Goal: Task Accomplishment & Management: Use online tool/utility

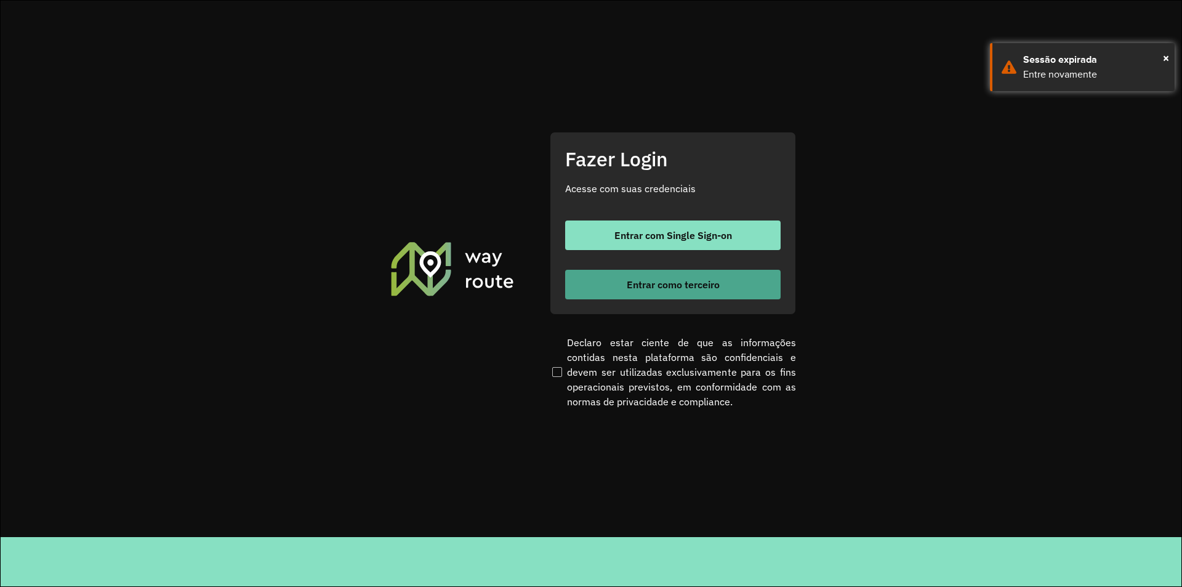
click at [652, 289] on span "Entrar como terceiro" at bounding box center [673, 285] width 93 height 10
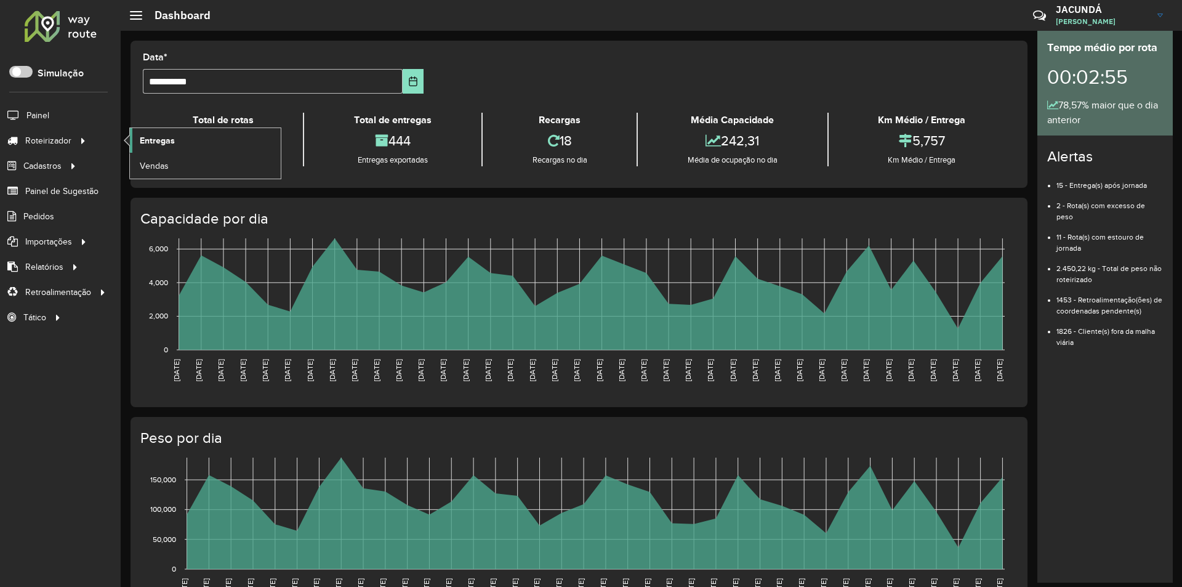
click at [161, 140] on span "Entregas" at bounding box center [157, 140] width 35 height 13
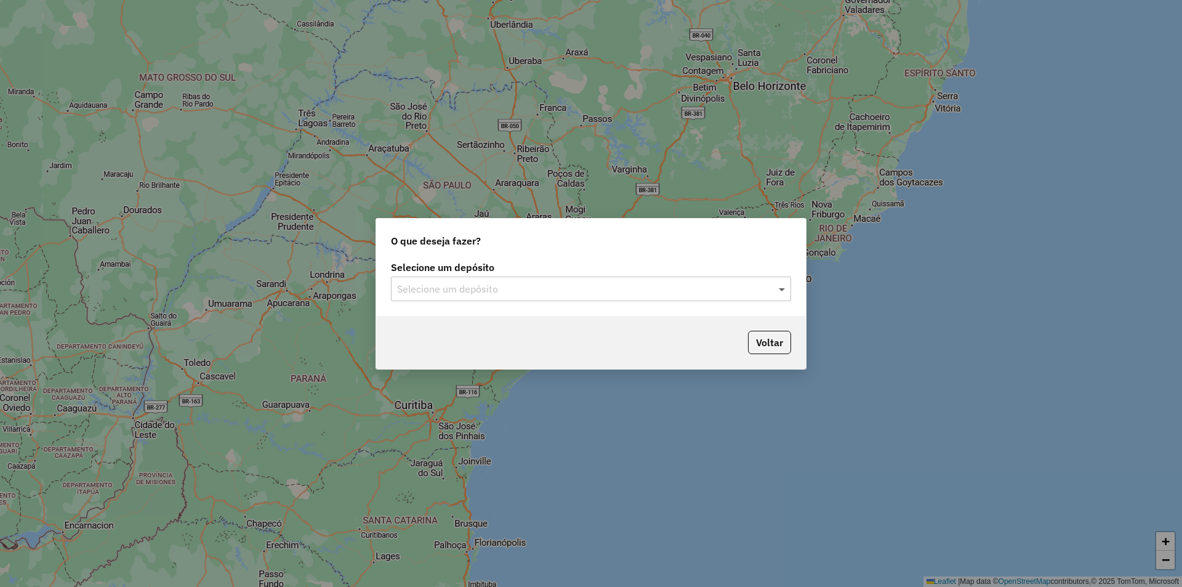
click at [781, 287] on span at bounding box center [783, 288] width 15 height 15
click at [471, 325] on span "OLIVEIRA ABAETETUBA" at bounding box center [450, 324] width 107 height 10
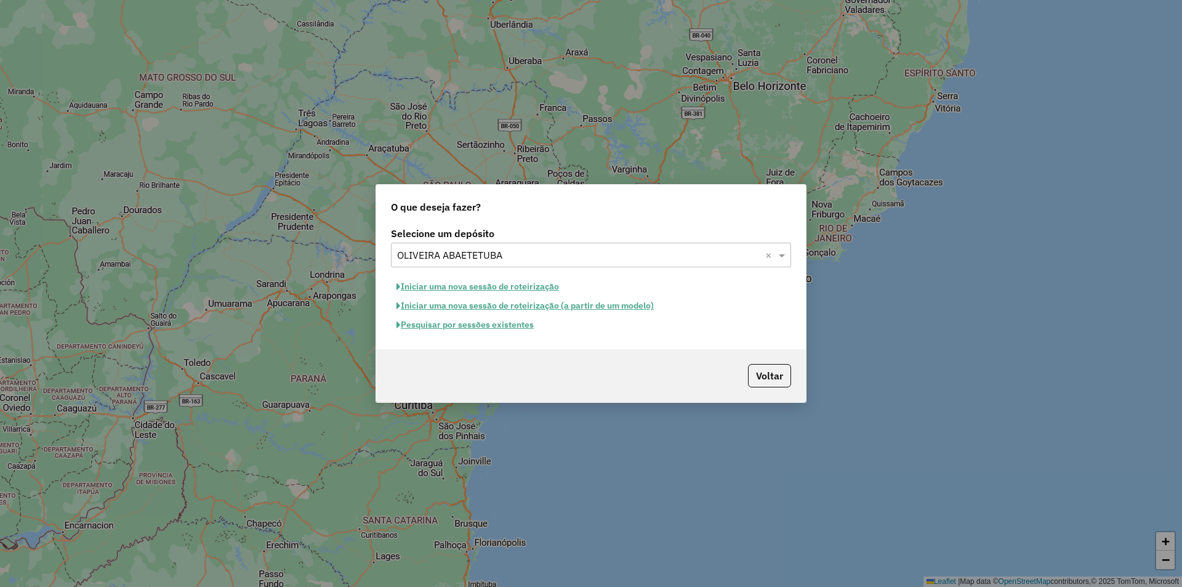
click at [441, 286] on button "Iniciar uma nova sessão de roteirização" at bounding box center [478, 286] width 174 height 19
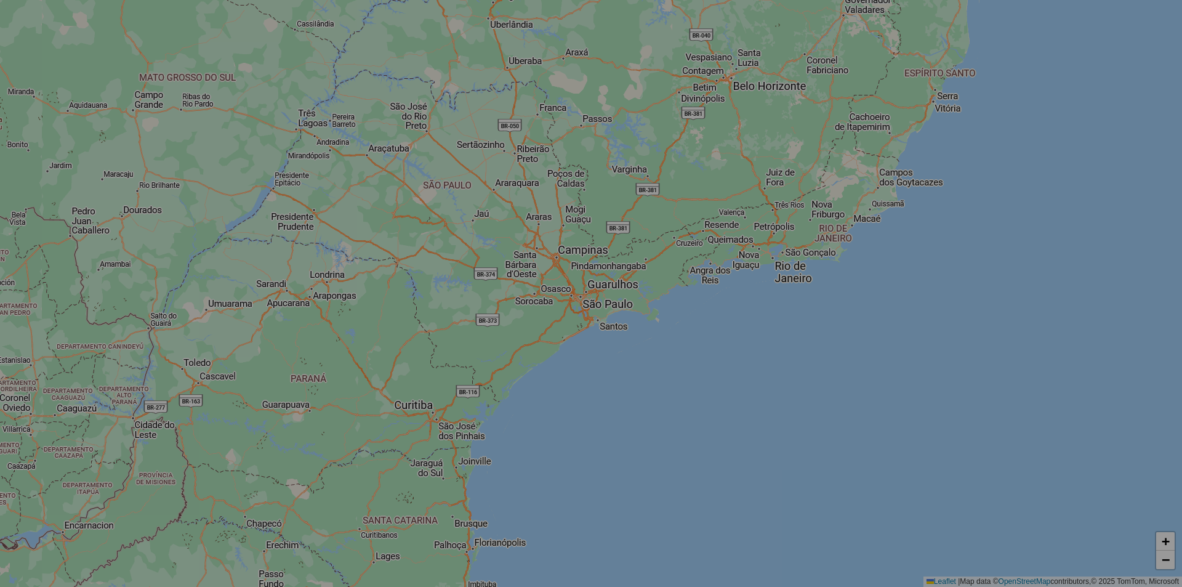
select select "*"
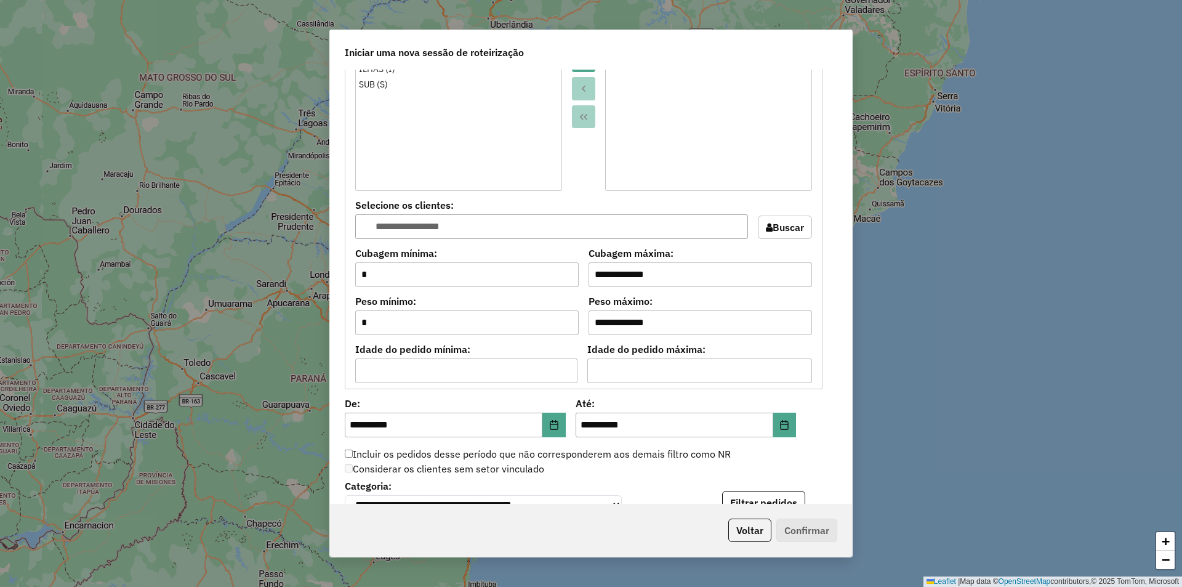
scroll to position [1109, 0]
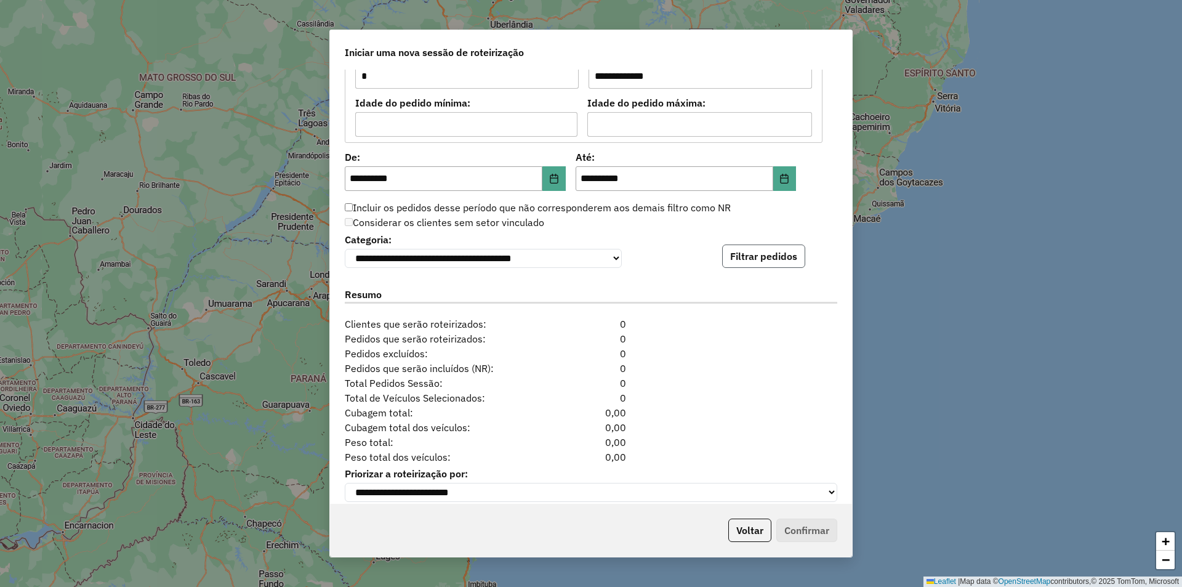
click at [758, 264] on button "Filtrar pedidos" at bounding box center [763, 255] width 83 height 23
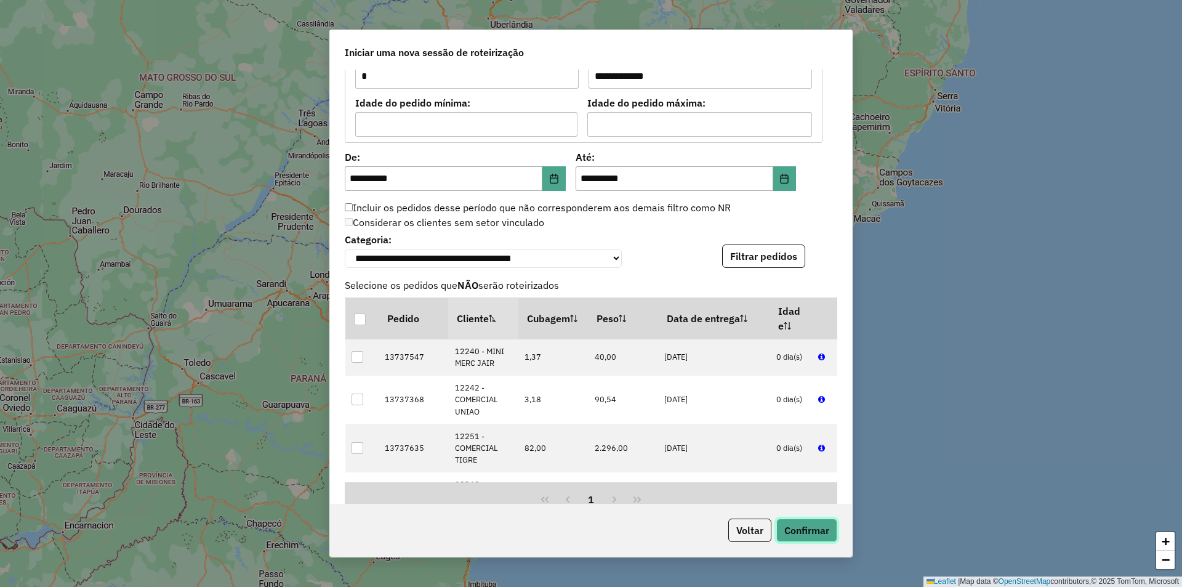
click at [796, 526] on button "Confirmar" at bounding box center [807, 530] width 61 height 23
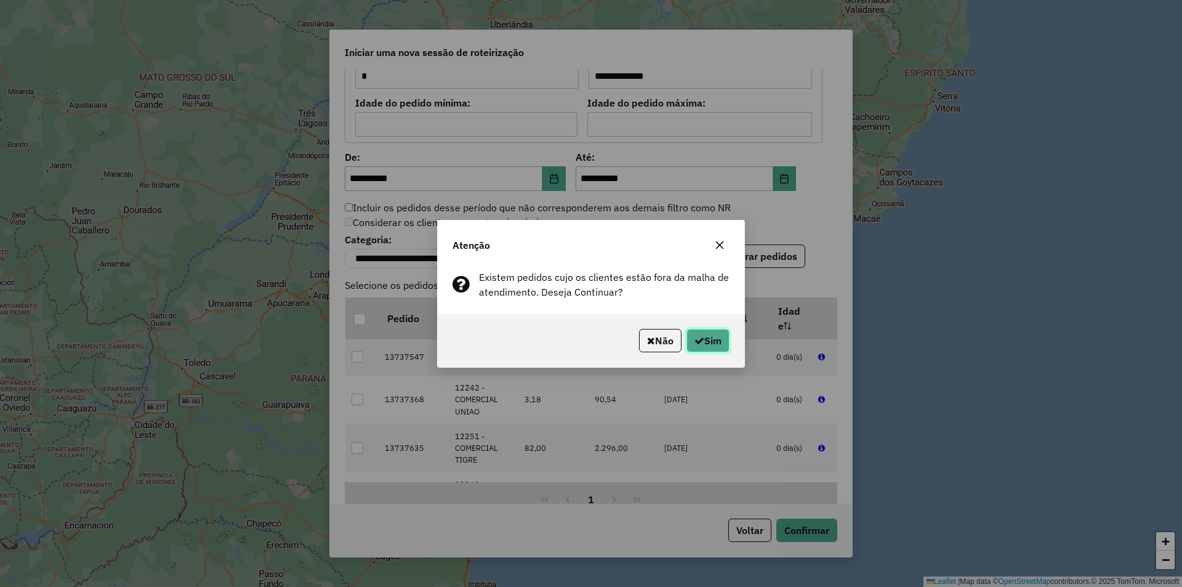
click at [713, 337] on button "Sim" at bounding box center [708, 340] width 43 height 23
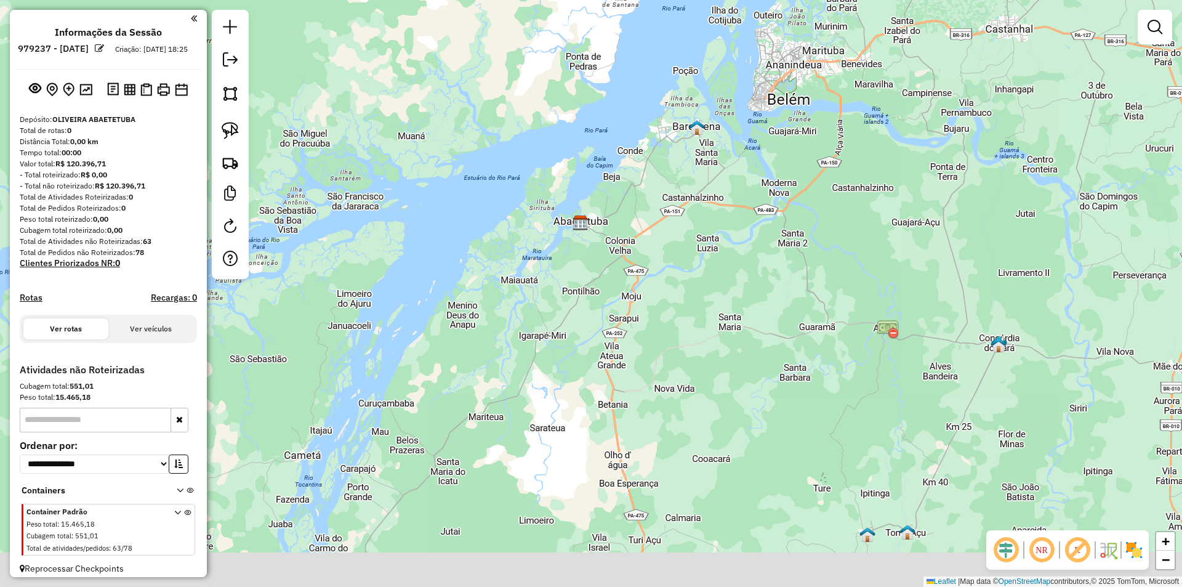
drag, startPoint x: 679, startPoint y: 362, endPoint x: 679, endPoint y: 220, distance: 141.6
click at [679, 228] on div "Janela de atendimento Grade de atendimento Capacidade Transportadoras Veículos …" at bounding box center [591, 293] width 1182 height 587
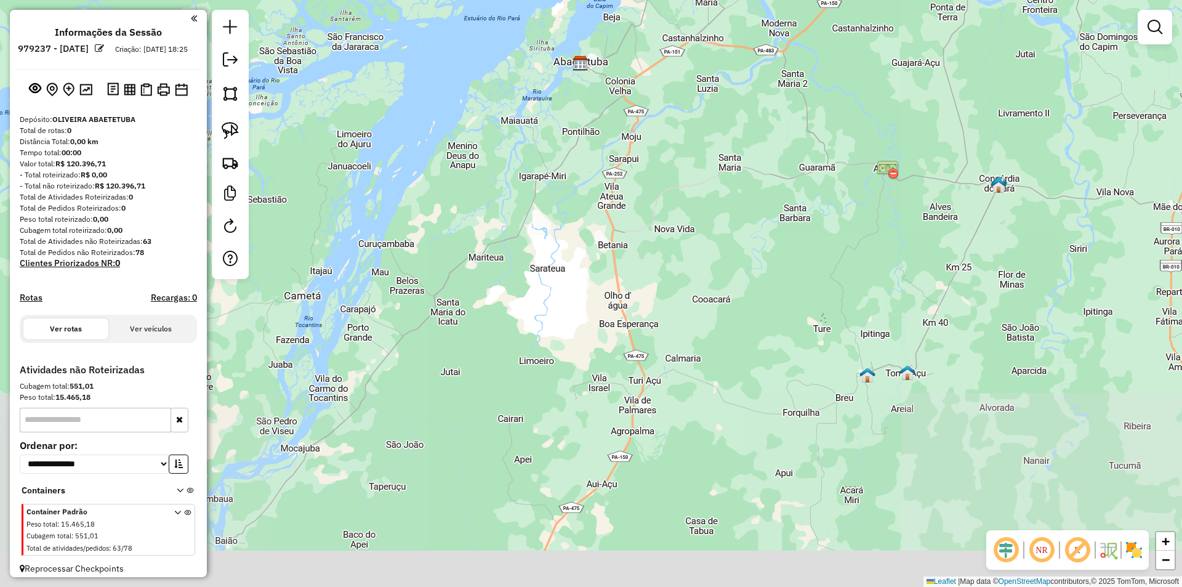
drag, startPoint x: 700, startPoint y: 310, endPoint x: 705, endPoint y: 265, distance: 45.8
click at [700, 280] on div "Janela de atendimento Grade de atendimento Capacidade Transportadoras Veículos …" at bounding box center [591, 293] width 1182 height 587
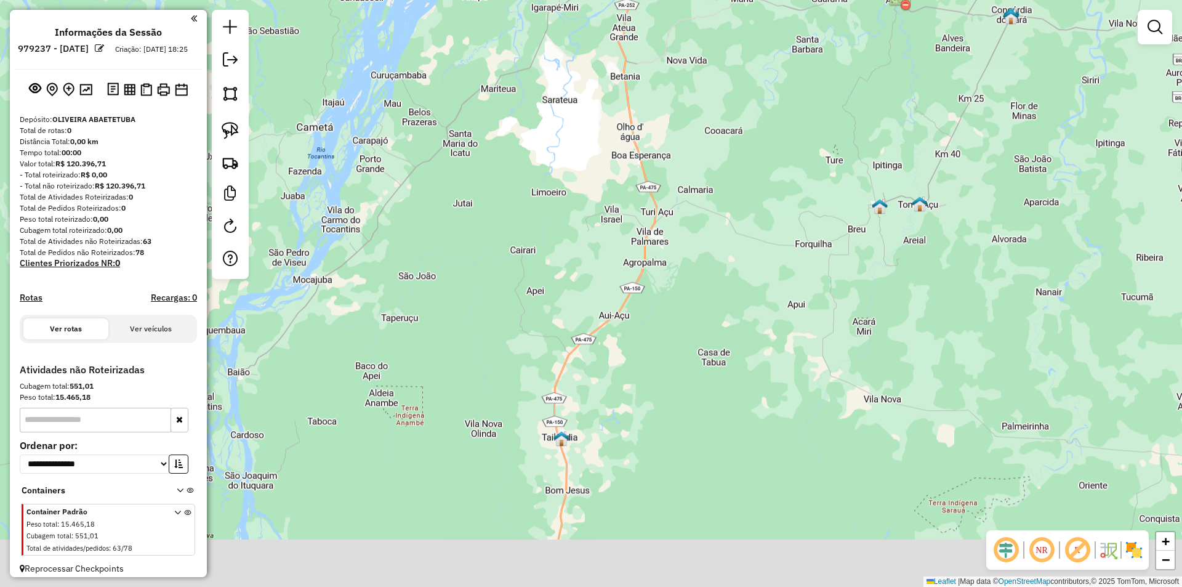
drag, startPoint x: 696, startPoint y: 389, endPoint x: 697, endPoint y: 267, distance: 121.9
click at [695, 279] on div "Janela de atendimento Grade de atendimento Capacidade Transportadoras Veículos …" at bounding box center [591, 293] width 1182 height 587
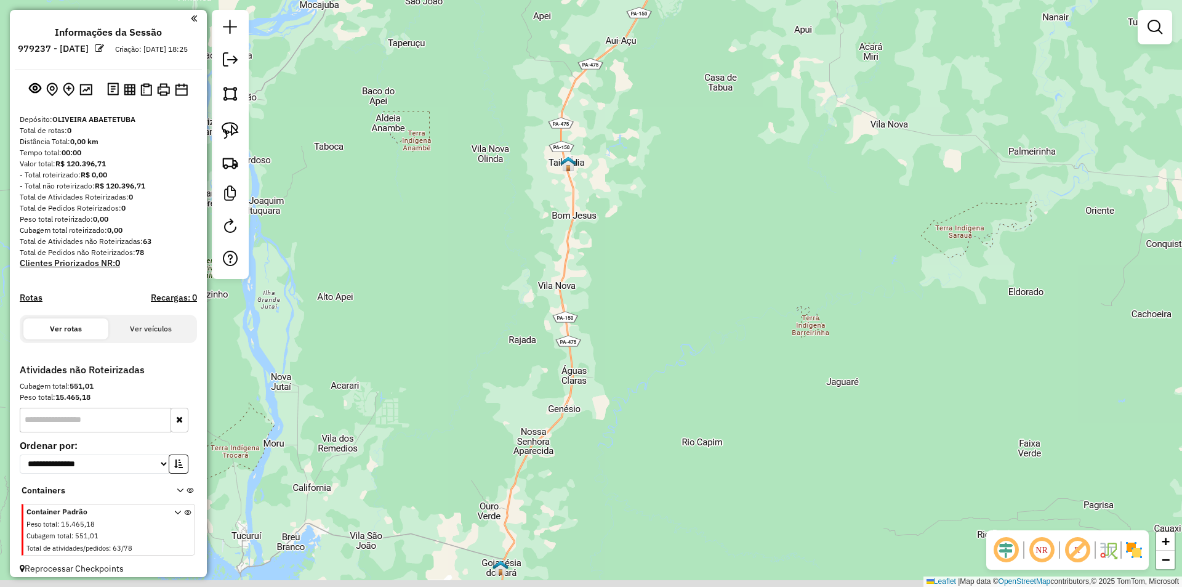
drag, startPoint x: 673, startPoint y: 329, endPoint x: 701, endPoint y: 219, distance: 113.8
click at [672, 262] on div "Janela de atendimento Grade de atendimento Capacidade Transportadoras Veículos …" at bounding box center [591, 293] width 1182 height 587
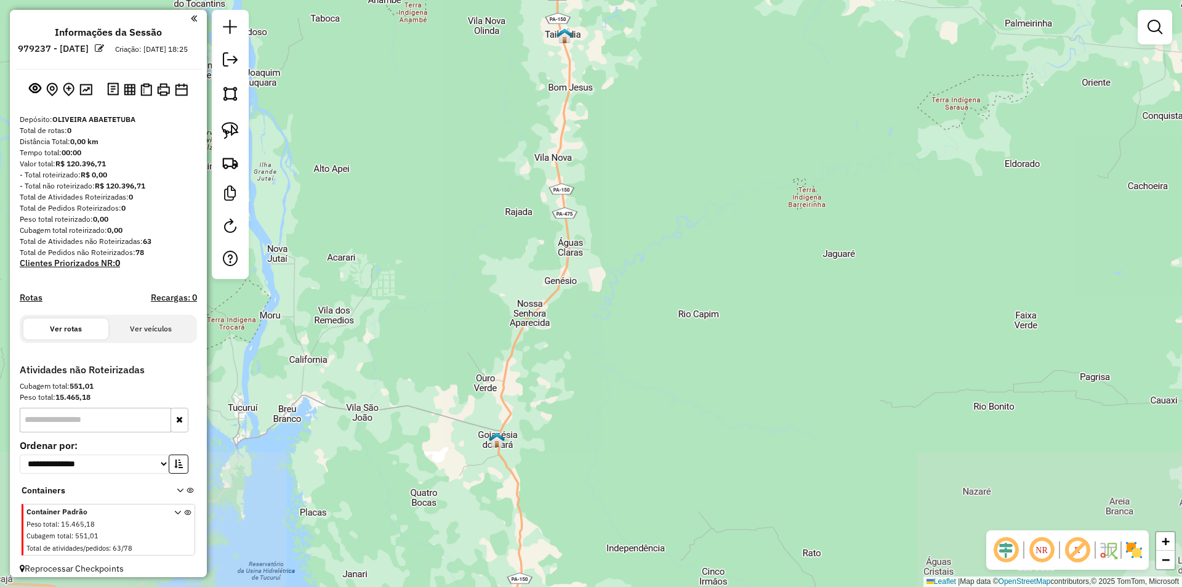
drag, startPoint x: 659, startPoint y: 393, endPoint x: 721, endPoint y: 296, distance: 115.2
click at [707, 307] on div "Janela de atendimento Grade de atendimento Capacidade Transportadoras Veículos …" at bounding box center [591, 293] width 1182 height 587
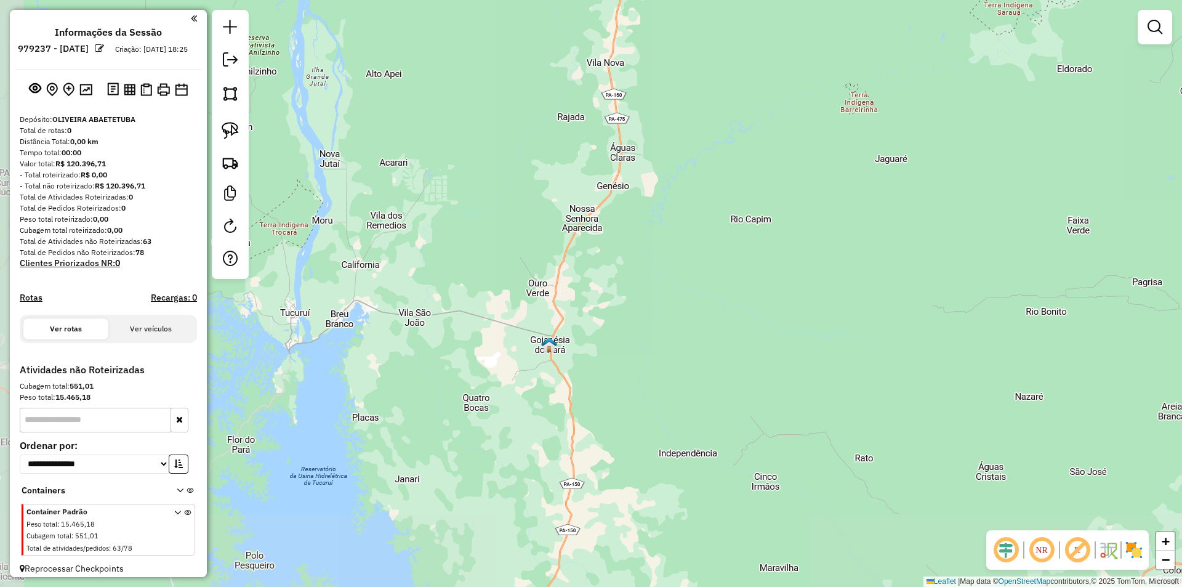
drag, startPoint x: 677, startPoint y: 405, endPoint x: 684, endPoint y: 304, distance: 101.2
click at [682, 312] on div "Janela de atendimento Grade de atendimento Capacidade Transportadoras Veículos …" at bounding box center [591, 293] width 1182 height 587
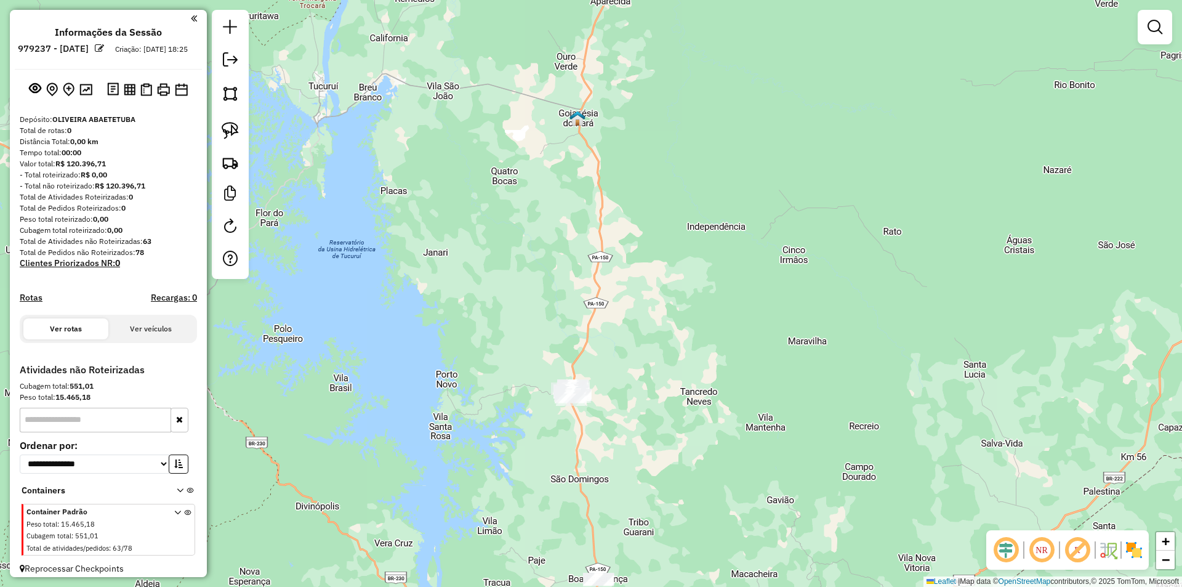
drag, startPoint x: 669, startPoint y: 449, endPoint x: 697, endPoint y: 270, distance: 180.7
click at [693, 292] on div "Janela de atendimento Grade de atendimento Capacidade Transportadoras Veículos …" at bounding box center [591, 293] width 1182 height 587
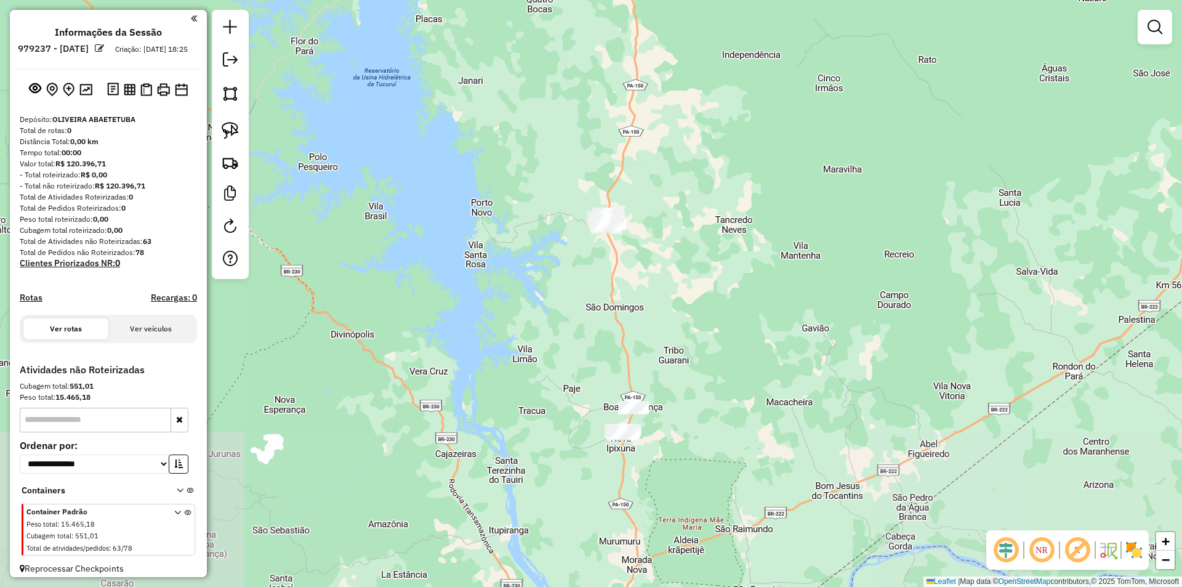
drag, startPoint x: 684, startPoint y: 446, endPoint x: 706, endPoint y: 410, distance: 42.0
click at [706, 410] on div "Janela de atendimento Grade de atendimento Capacidade Transportadoras Veículos …" at bounding box center [591, 293] width 1182 height 587
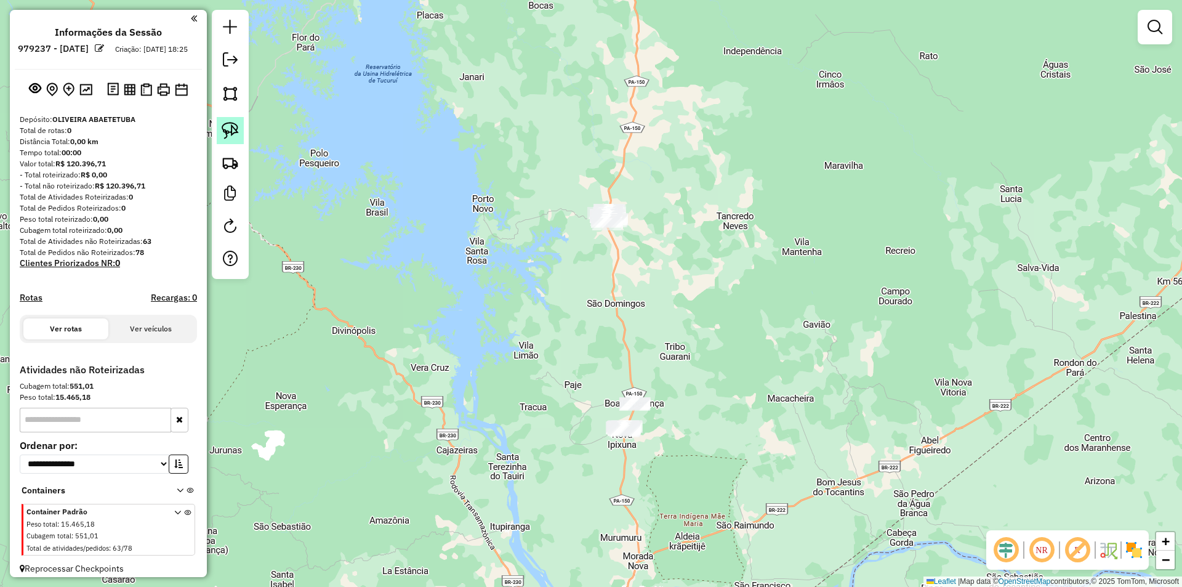
click at [235, 129] on img at bounding box center [230, 130] width 17 height 17
drag, startPoint x: 621, startPoint y: 364, endPoint x: 668, endPoint y: 420, distance: 73.0
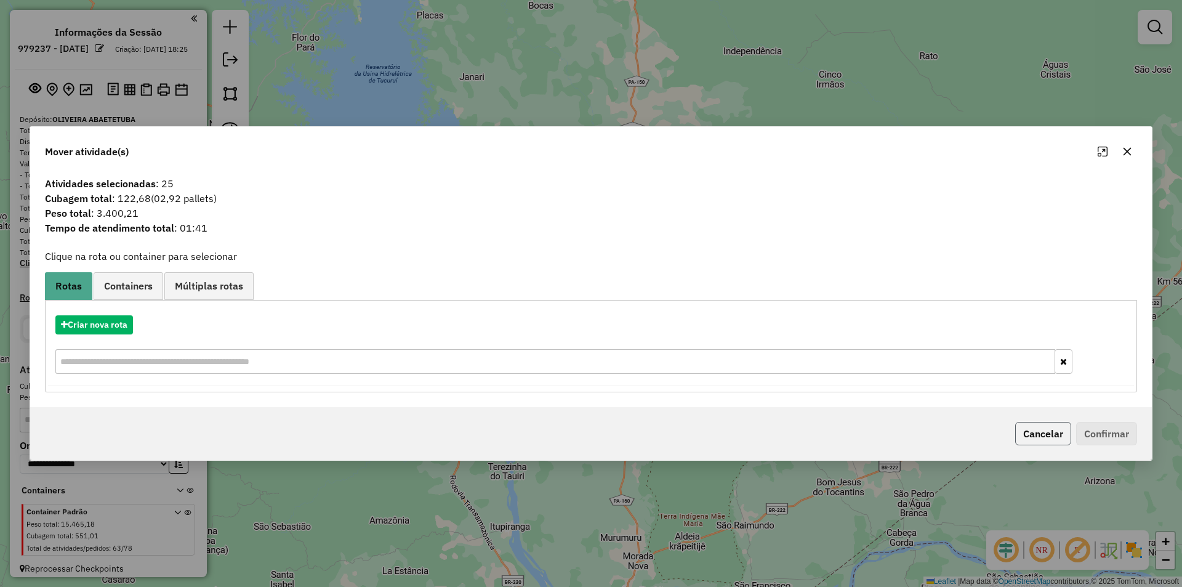
click at [1042, 436] on button "Cancelar" at bounding box center [1044, 433] width 56 height 23
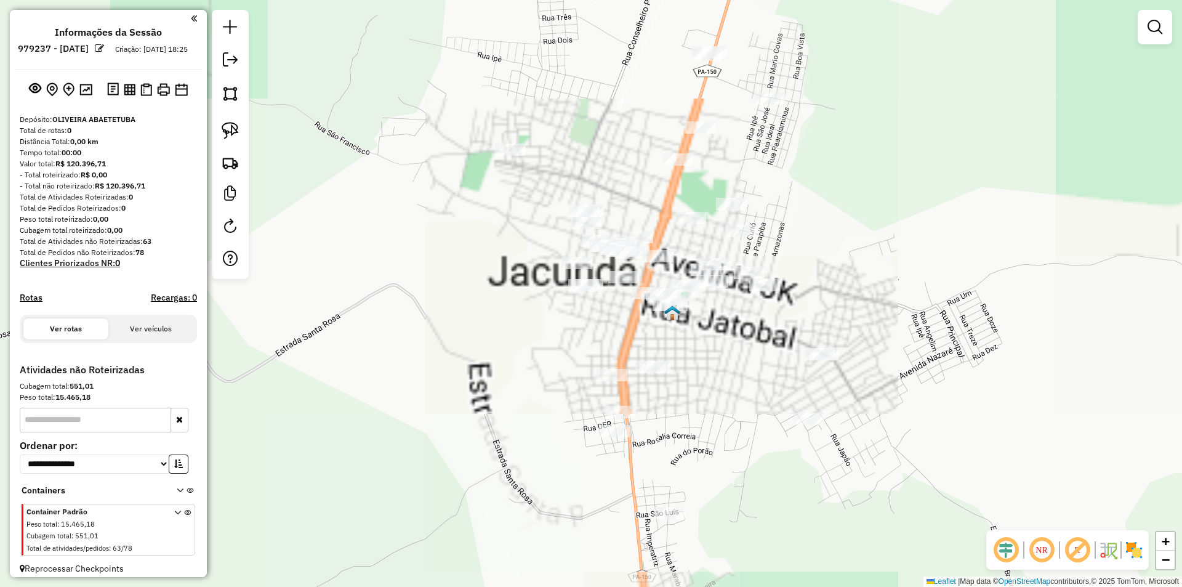
drag, startPoint x: 612, startPoint y: 292, endPoint x: 602, endPoint y: 337, distance: 46.0
click at [602, 337] on div "Janela de atendimento Grade de atendimento Capacidade Transportadoras Veículos …" at bounding box center [591, 293] width 1182 height 587
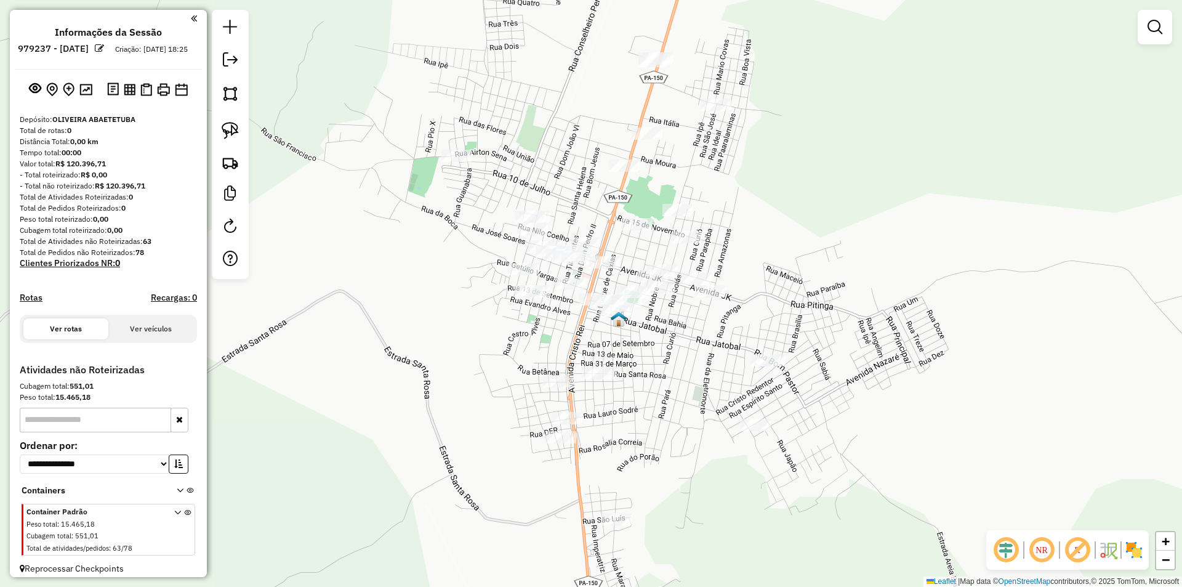
drag, startPoint x: 659, startPoint y: 342, endPoint x: 681, endPoint y: 320, distance: 30.9
click at [681, 320] on div "Janela de atendimento Grade de atendimento Capacidade Transportadoras Veículos …" at bounding box center [591, 293] width 1182 height 587
click at [232, 128] on img at bounding box center [230, 130] width 17 height 17
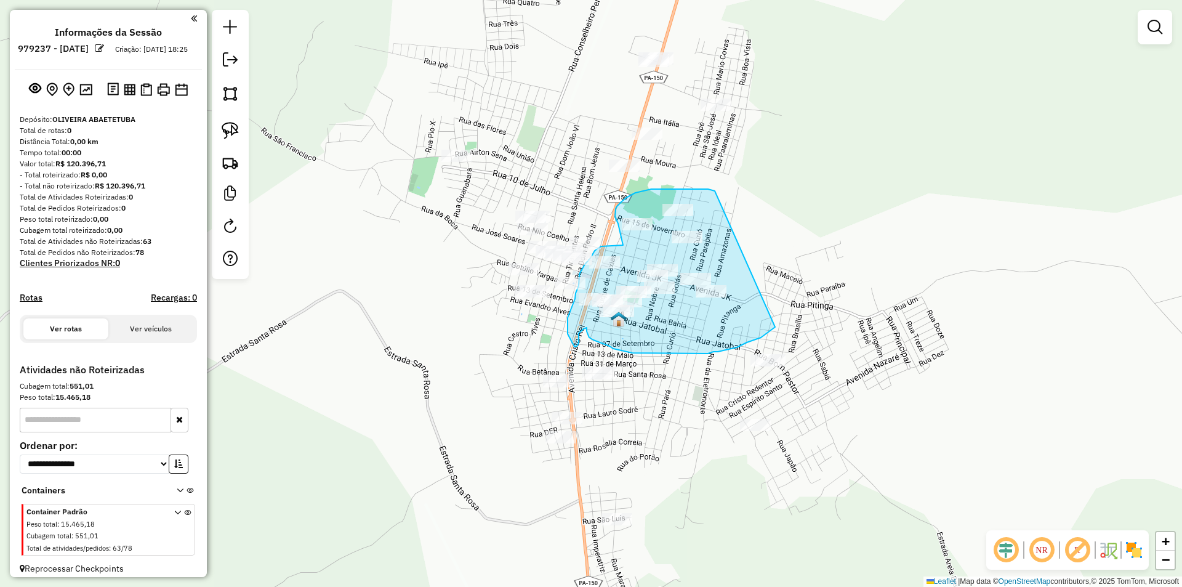
drag, startPoint x: 705, startPoint y: 189, endPoint x: 775, endPoint y: 327, distance: 154.8
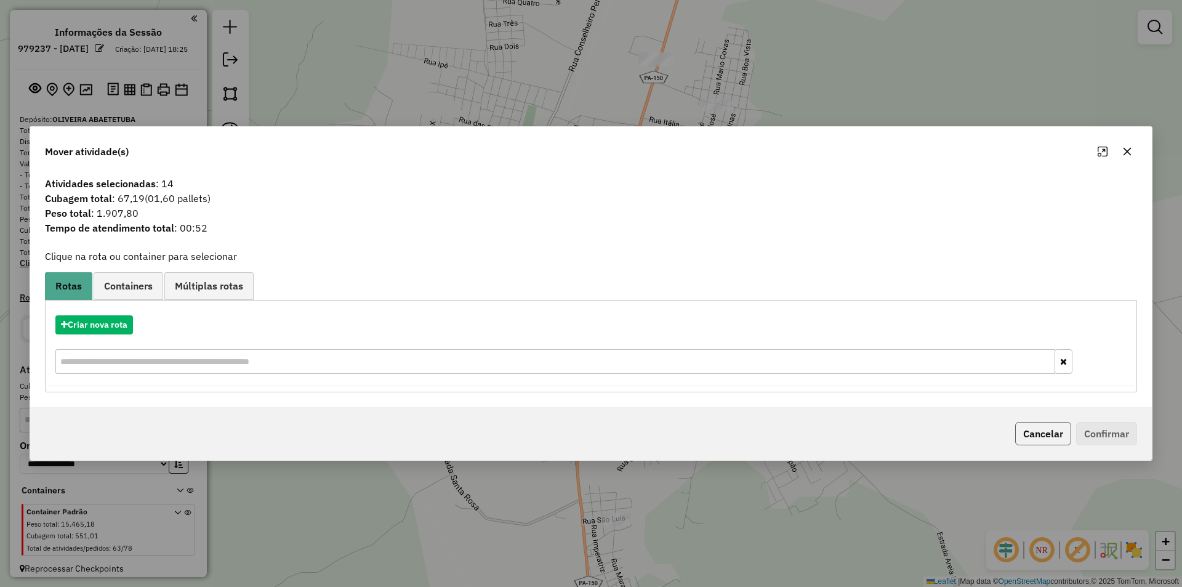
click at [1046, 434] on button "Cancelar" at bounding box center [1044, 433] width 56 height 23
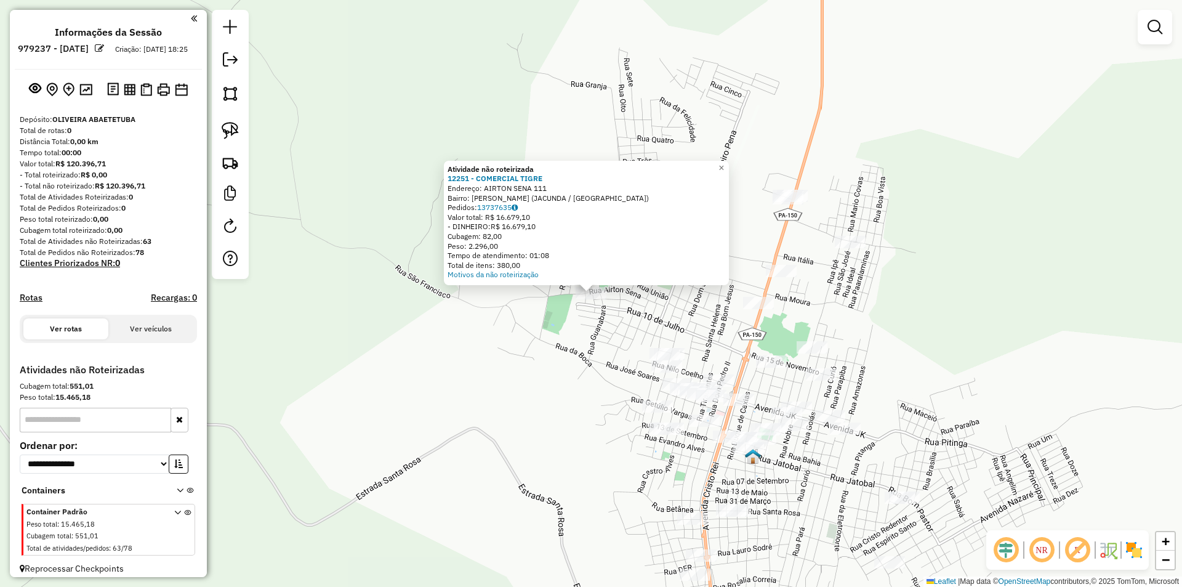
click at [870, 273] on div "Atividade não roteirizada 12251 - COMERCIAL TIGRE Endereço: AIRTON SENA 111 Bai…" at bounding box center [591, 293] width 1182 height 587
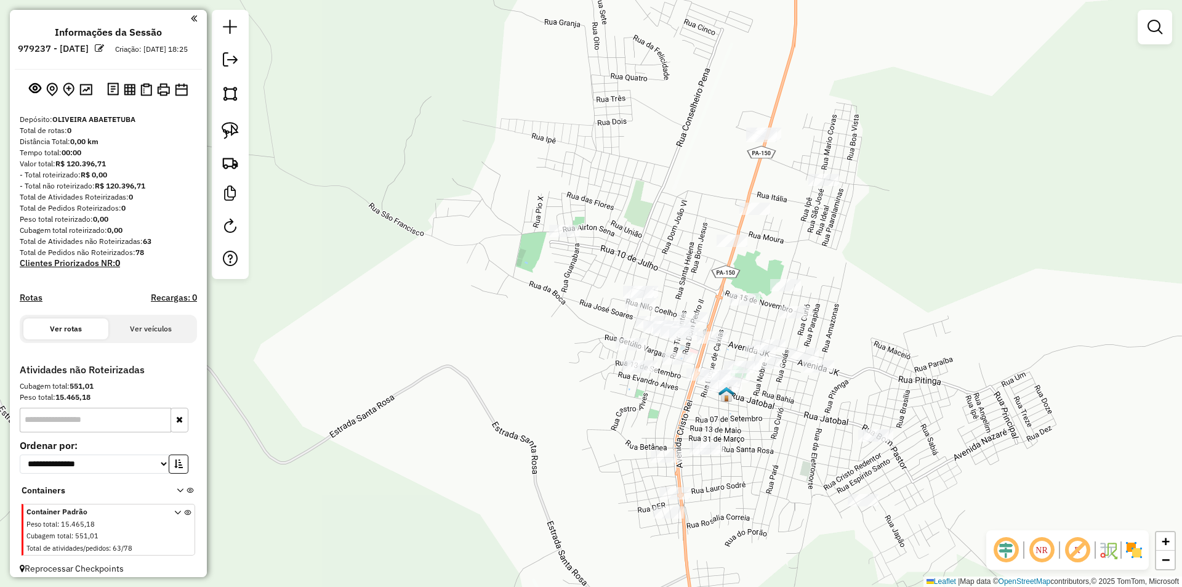
drag, startPoint x: 617, startPoint y: 254, endPoint x: 527, endPoint y: 99, distance: 179.4
click at [530, 102] on div "Janela de atendimento Grade de atendimento Capacidade Transportadoras Veículos …" at bounding box center [591, 293] width 1182 height 587
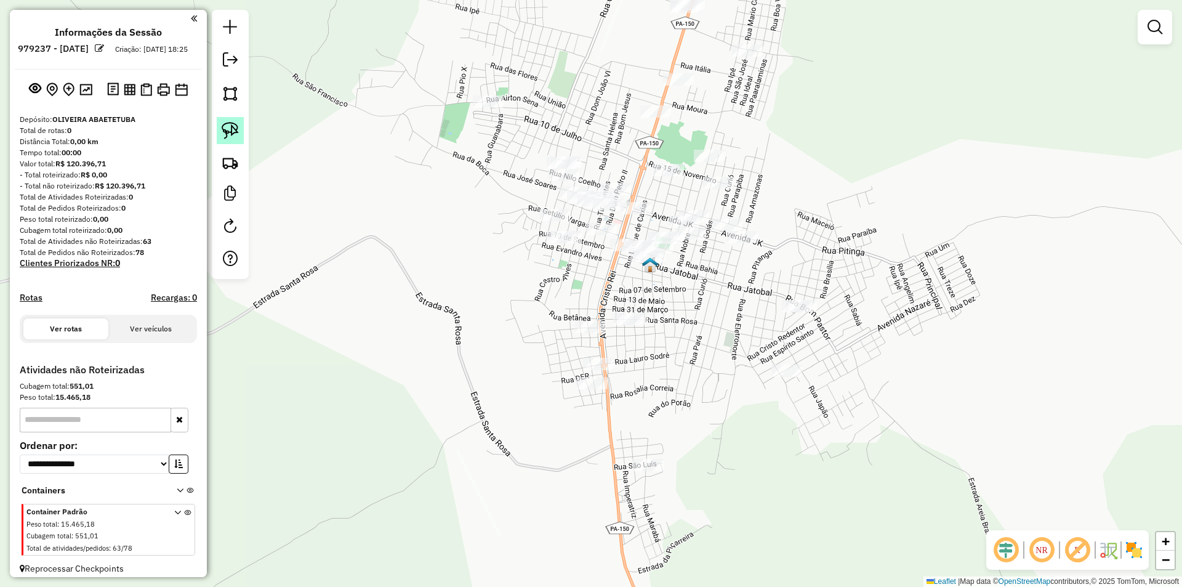
click at [226, 126] on img at bounding box center [230, 130] width 17 height 17
drag, startPoint x: 517, startPoint y: 74, endPoint x: 516, endPoint y: 115, distance: 40.7
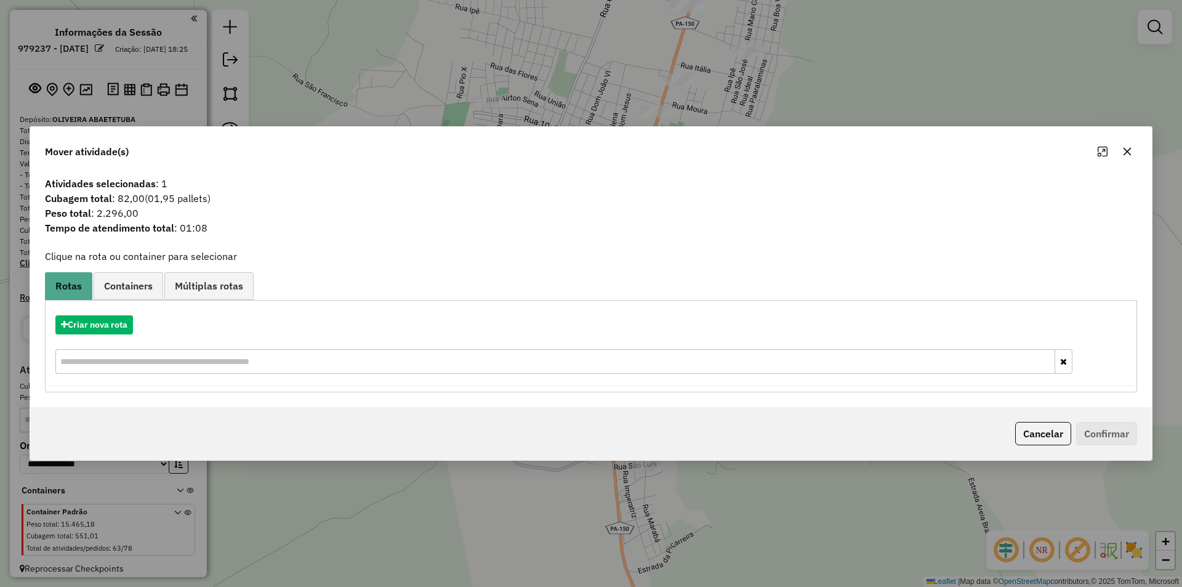
click at [1126, 155] on icon "button" at bounding box center [1128, 152] width 10 height 10
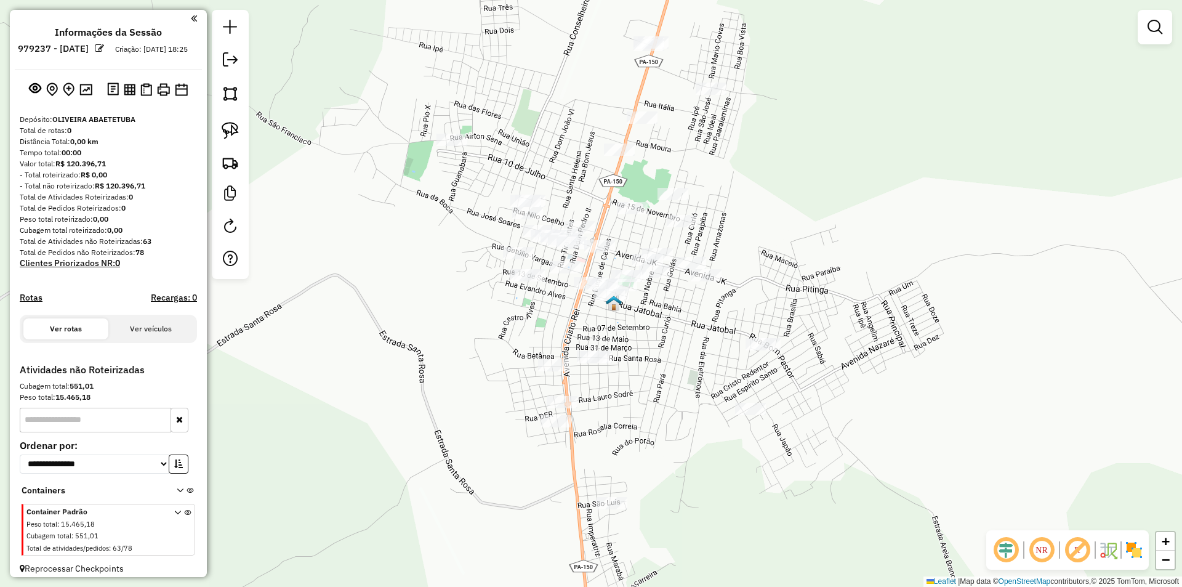
drag, startPoint x: 684, startPoint y: 342, endPoint x: 648, endPoint y: 381, distance: 53.6
click at [648, 381] on div "Janela de atendimento Grade de atendimento Capacidade Transportadoras Veículos …" at bounding box center [591, 293] width 1182 height 587
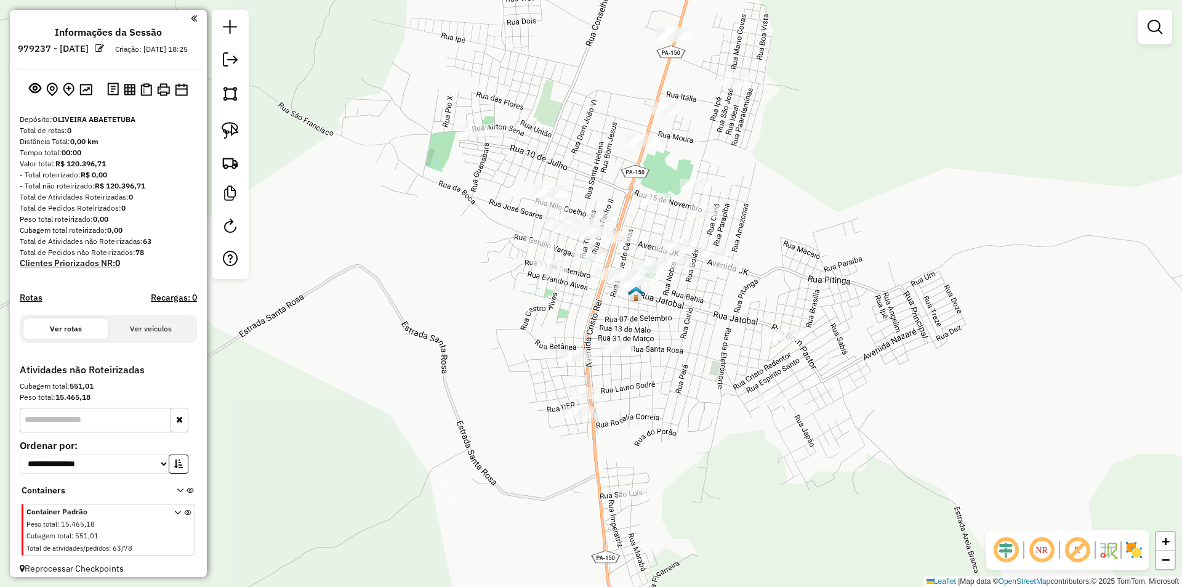
drag, startPoint x: 698, startPoint y: 386, endPoint x: 722, endPoint y: 392, distance: 24.8
click at [722, 392] on div "Janela de atendimento Grade de atendimento Capacidade Transportadoras Veículos …" at bounding box center [591, 293] width 1182 height 587
click at [228, 127] on img at bounding box center [230, 130] width 17 height 17
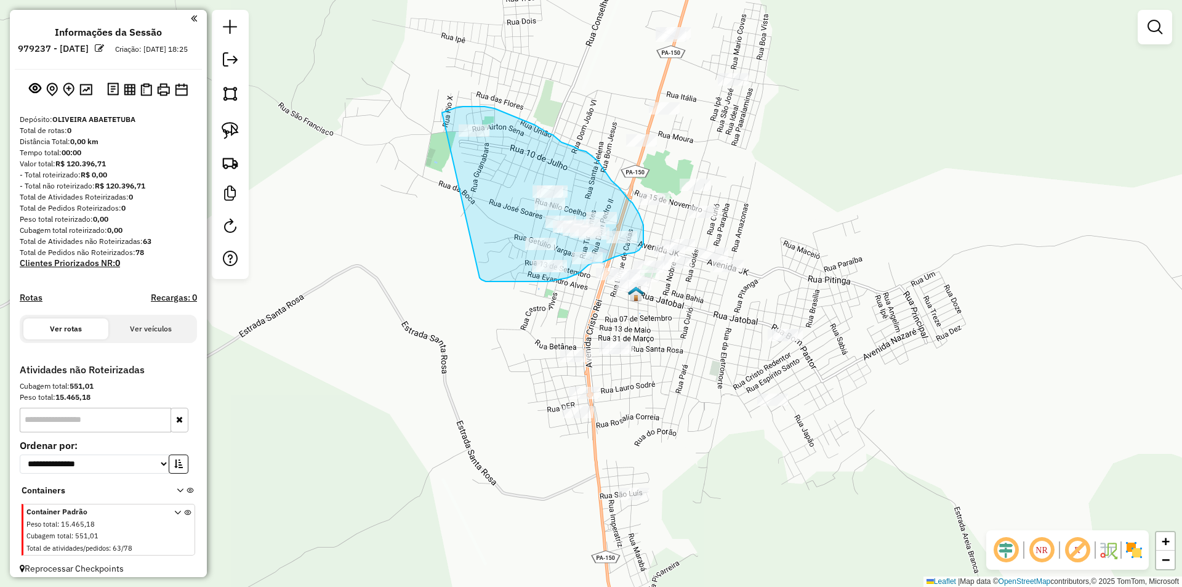
drag, startPoint x: 442, startPoint y: 113, endPoint x: 476, endPoint y: 276, distance: 166.7
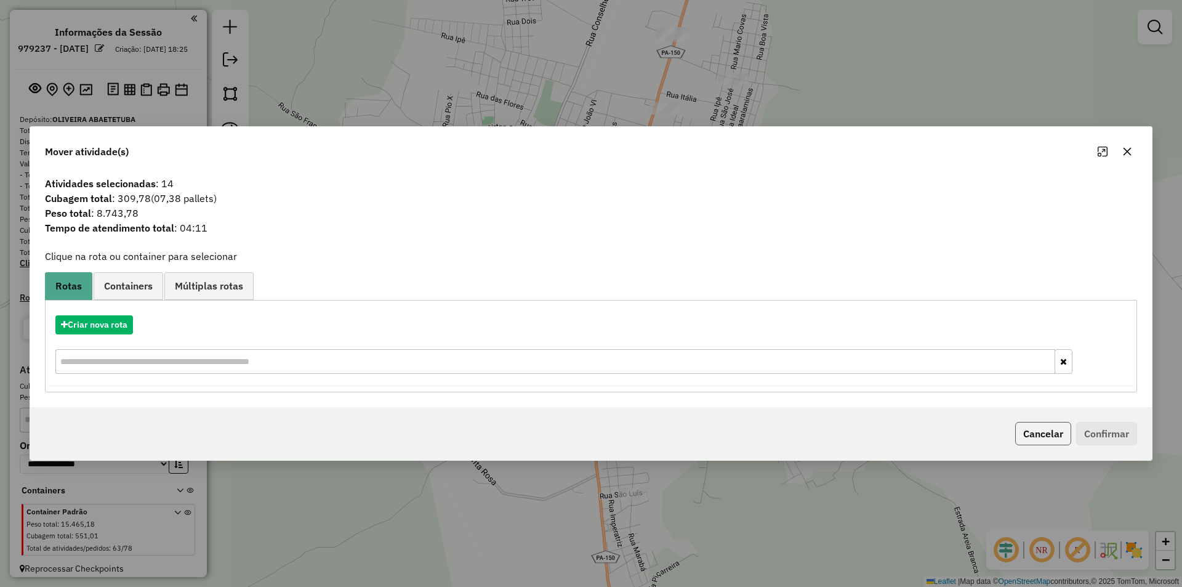
click at [1036, 435] on button "Cancelar" at bounding box center [1044, 433] width 56 height 23
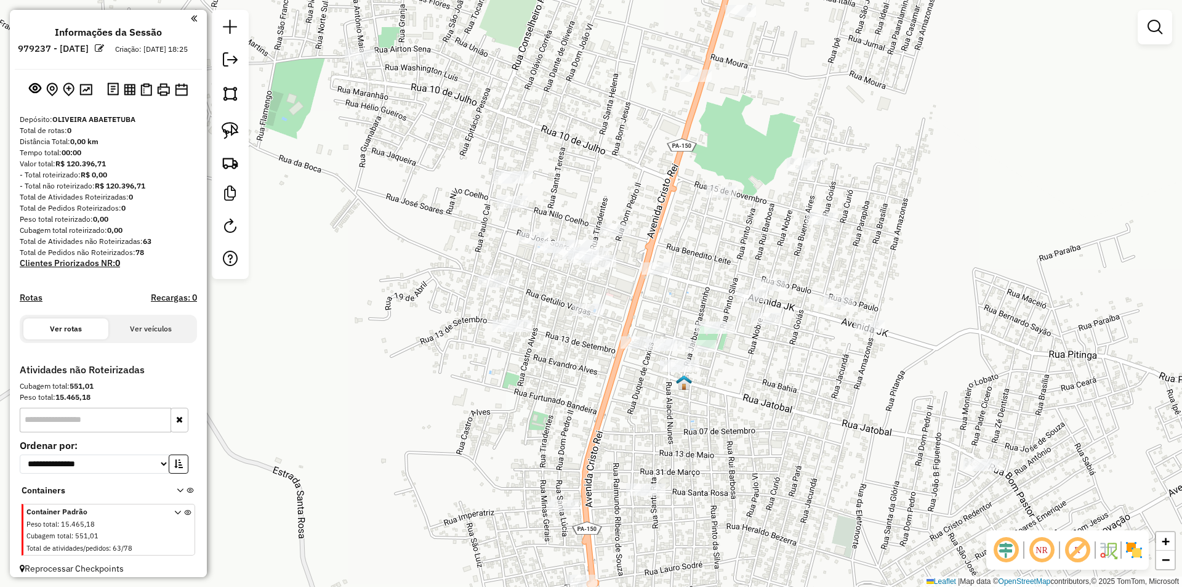
drag, startPoint x: 610, startPoint y: 272, endPoint x: 624, endPoint y: 297, distance: 29.8
click at [624, 297] on div "Janela de atendimento Grade de atendimento Capacidade Transportadoras Veículos …" at bounding box center [591, 293] width 1182 height 587
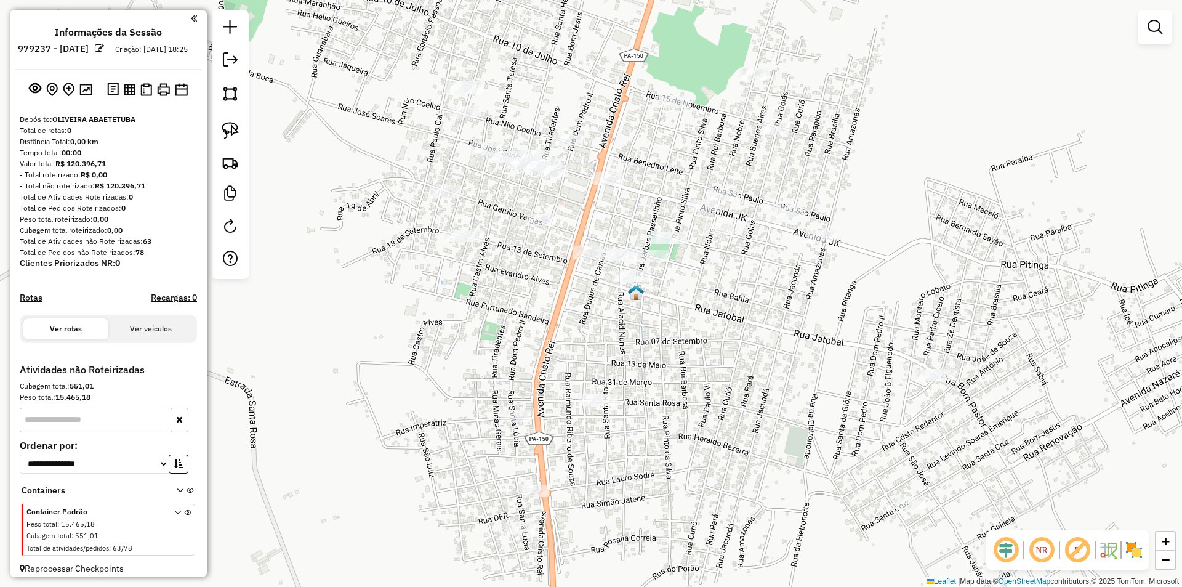
drag, startPoint x: 619, startPoint y: 302, endPoint x: 571, endPoint y: 212, distance: 101.9
click at [571, 212] on div "Janela de atendimento Grade de atendimento Capacidade Transportadoras Veículos …" at bounding box center [591, 293] width 1182 height 587
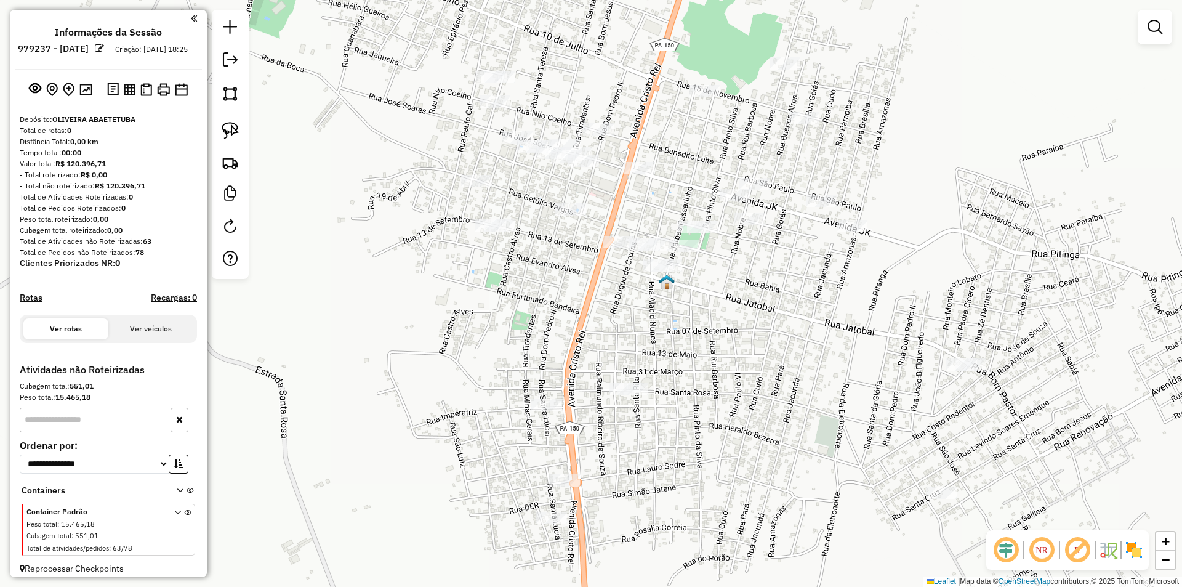
drag, startPoint x: 560, startPoint y: 312, endPoint x: 591, endPoint y: 302, distance: 32.1
click at [591, 302] on div "Janela de atendimento Grade de atendimento Capacidade Transportadoras Veículos …" at bounding box center [591, 293] width 1182 height 587
click at [233, 128] on img at bounding box center [230, 130] width 17 height 17
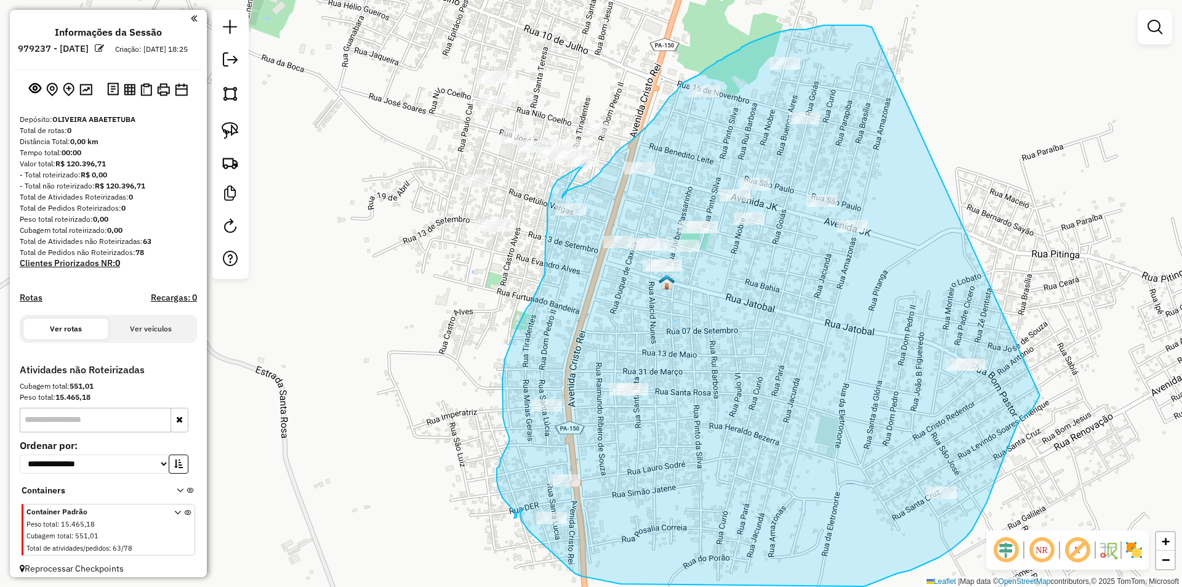
drag, startPoint x: 866, startPoint y: 26, endPoint x: 1040, endPoint y: 395, distance: 408.6
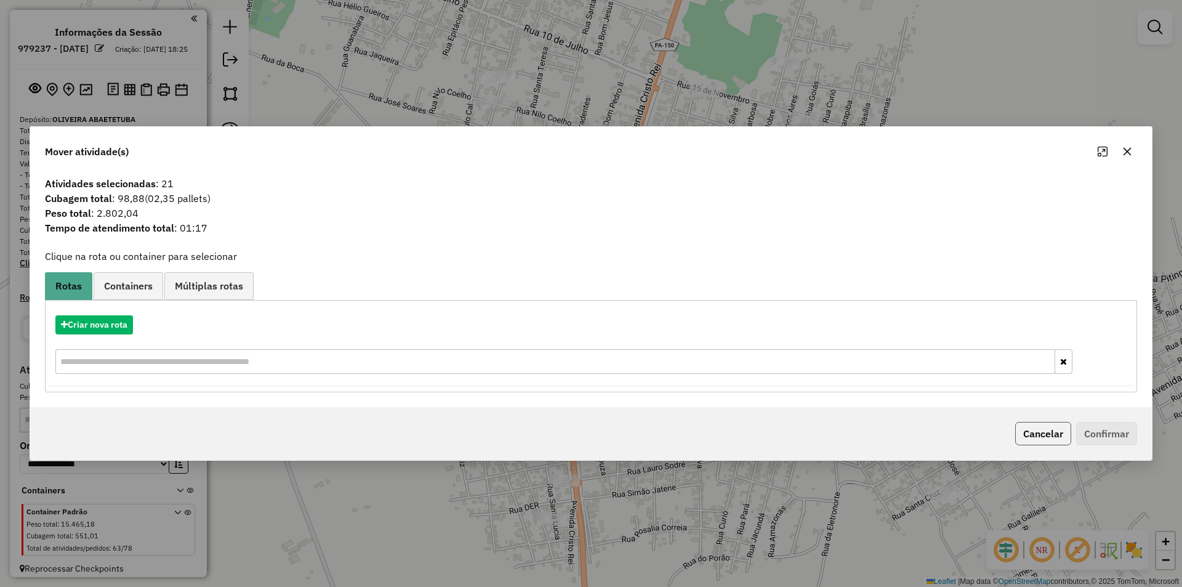
click at [1041, 434] on button "Cancelar" at bounding box center [1044, 433] width 56 height 23
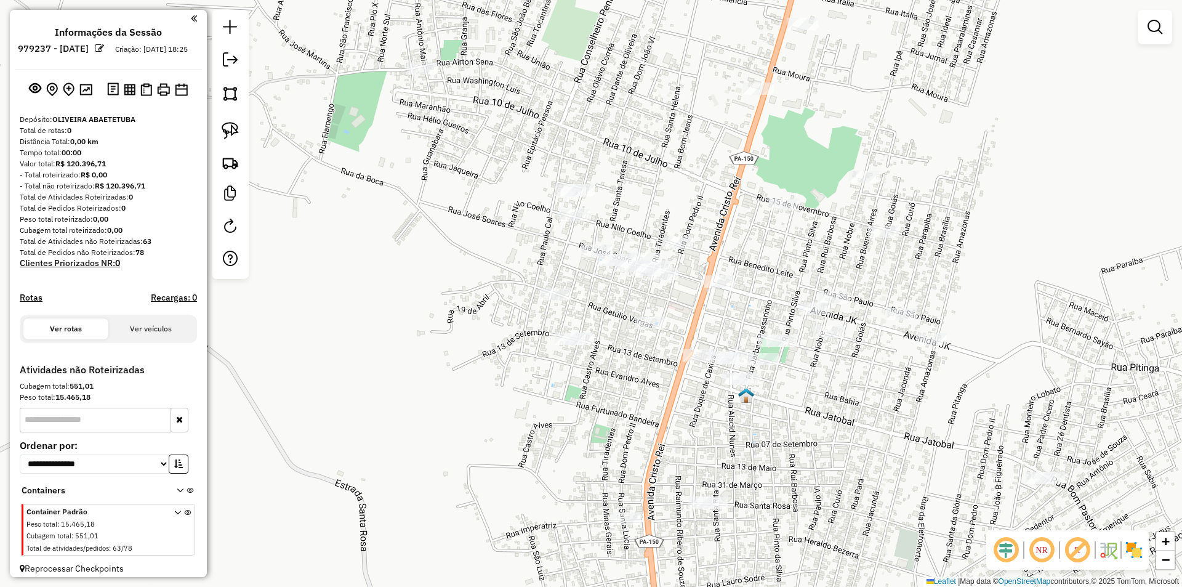
drag, startPoint x: 691, startPoint y: 257, endPoint x: 680, endPoint y: 305, distance: 49.3
click at [680, 305] on div "Janela de atendimento Grade de atendimento Capacidade Transportadoras Veículos …" at bounding box center [591, 293] width 1182 height 587
click at [232, 128] on img at bounding box center [230, 130] width 17 height 17
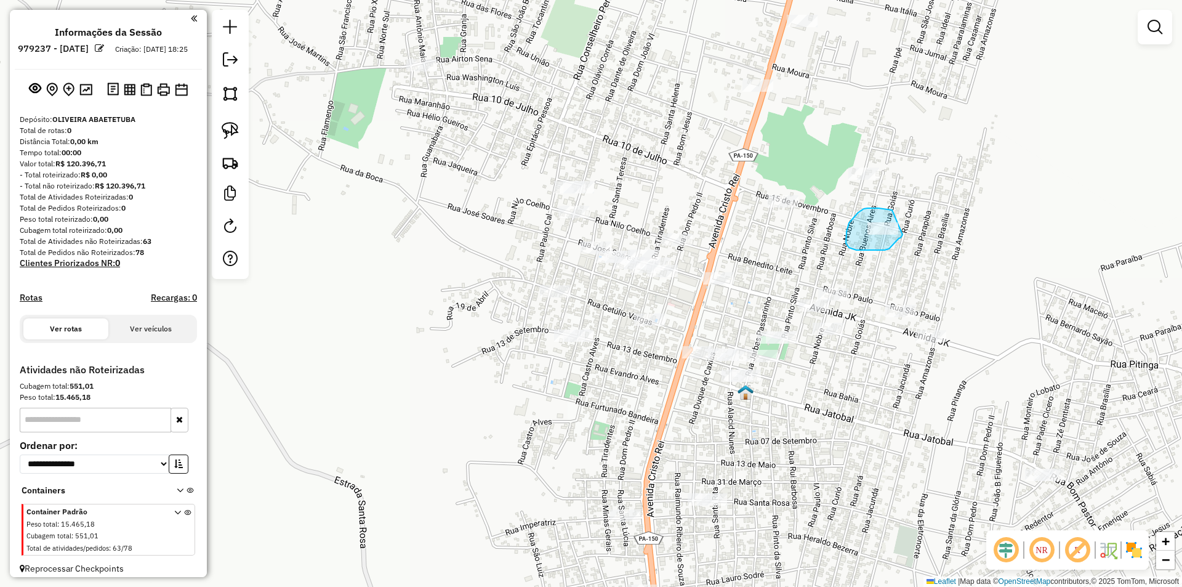
drag, startPoint x: 879, startPoint y: 208, endPoint x: 903, endPoint y: 235, distance: 35.8
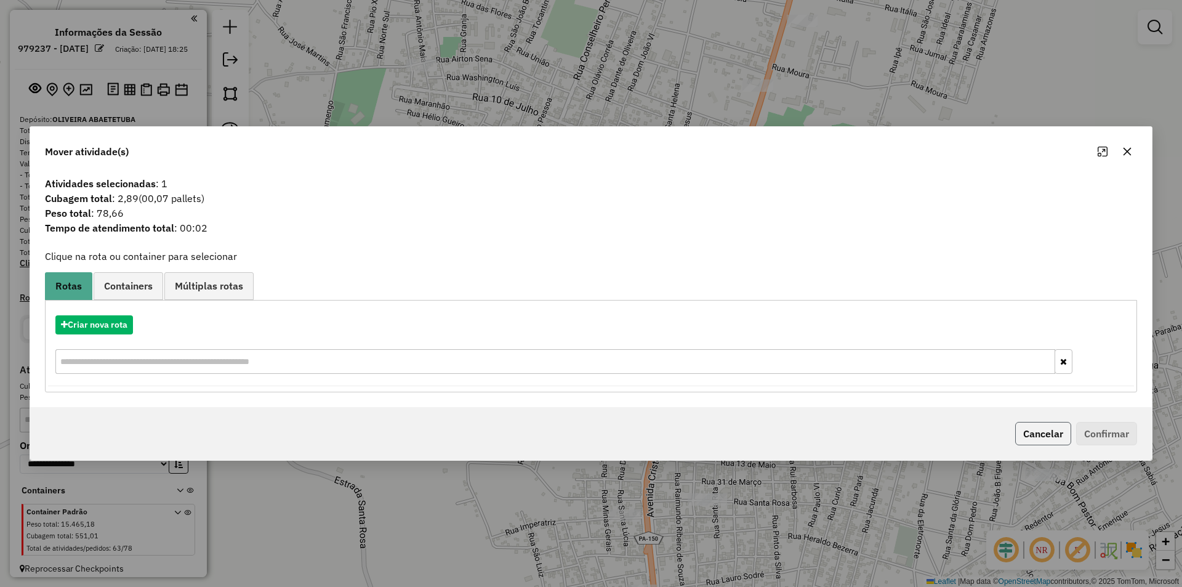
click at [1034, 438] on button "Cancelar" at bounding box center [1044, 433] width 56 height 23
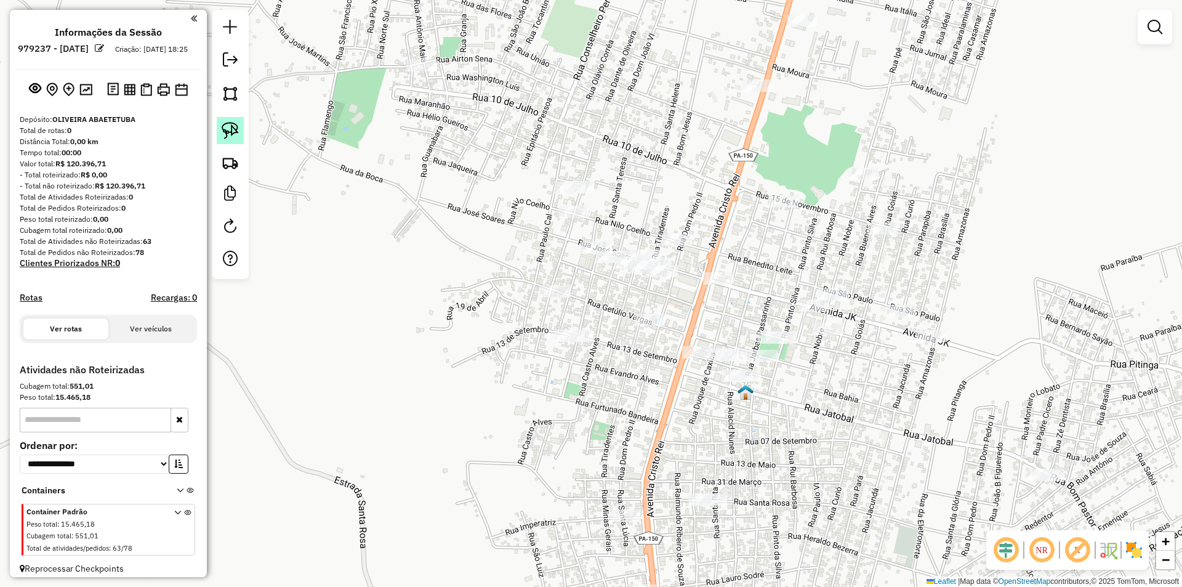
click at [225, 129] on img at bounding box center [230, 130] width 17 height 17
drag, startPoint x: 890, startPoint y: 206, endPoint x: 902, endPoint y: 233, distance: 29.2
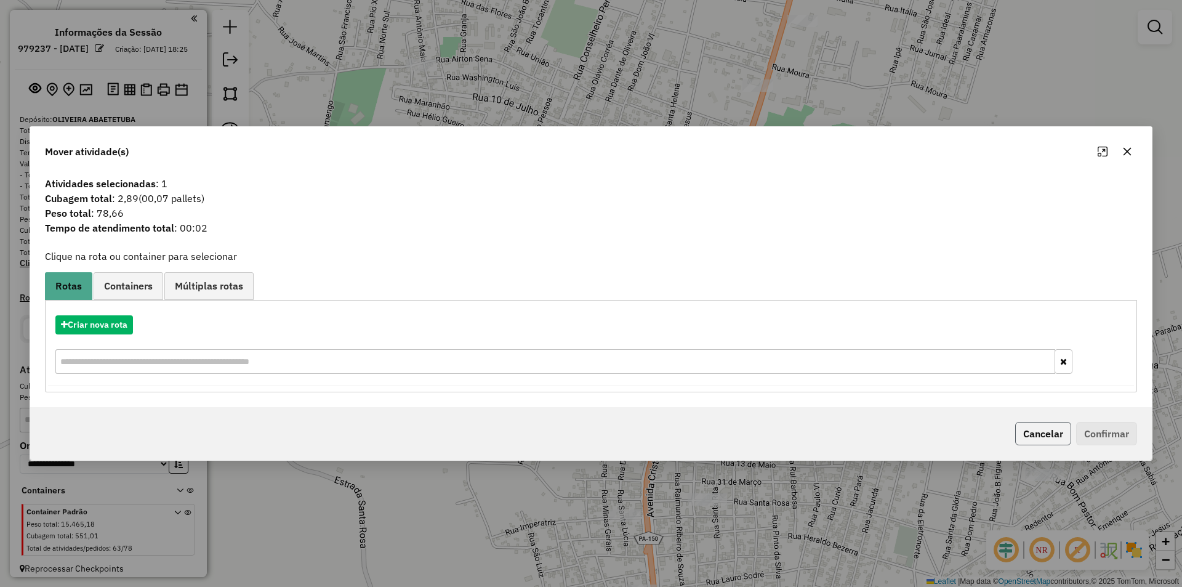
click at [1038, 434] on button "Cancelar" at bounding box center [1044, 433] width 56 height 23
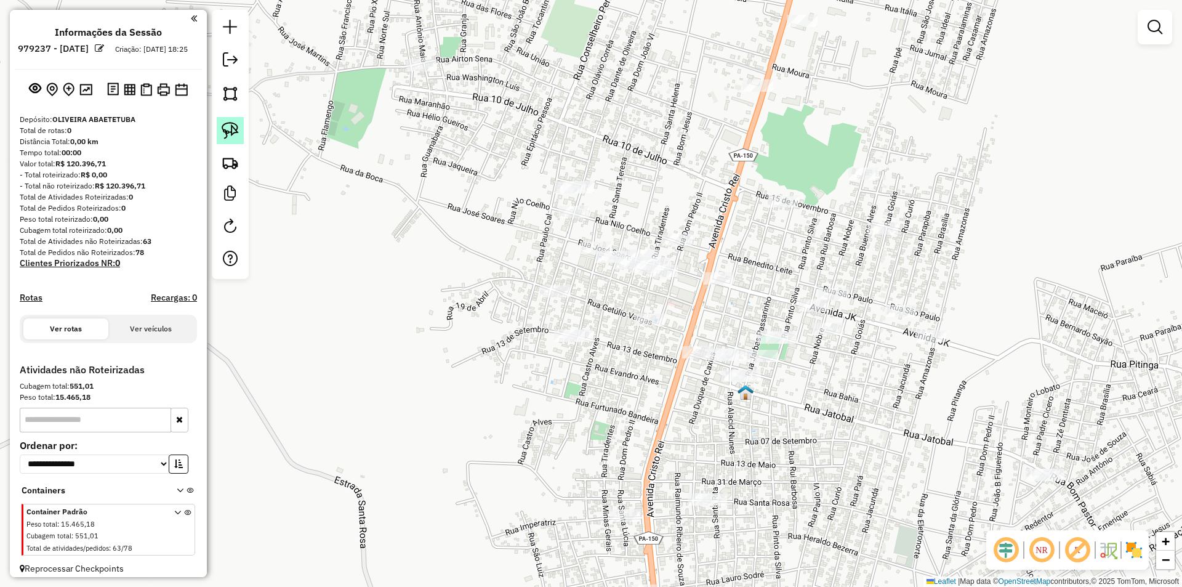
click at [232, 129] on img at bounding box center [230, 130] width 17 height 17
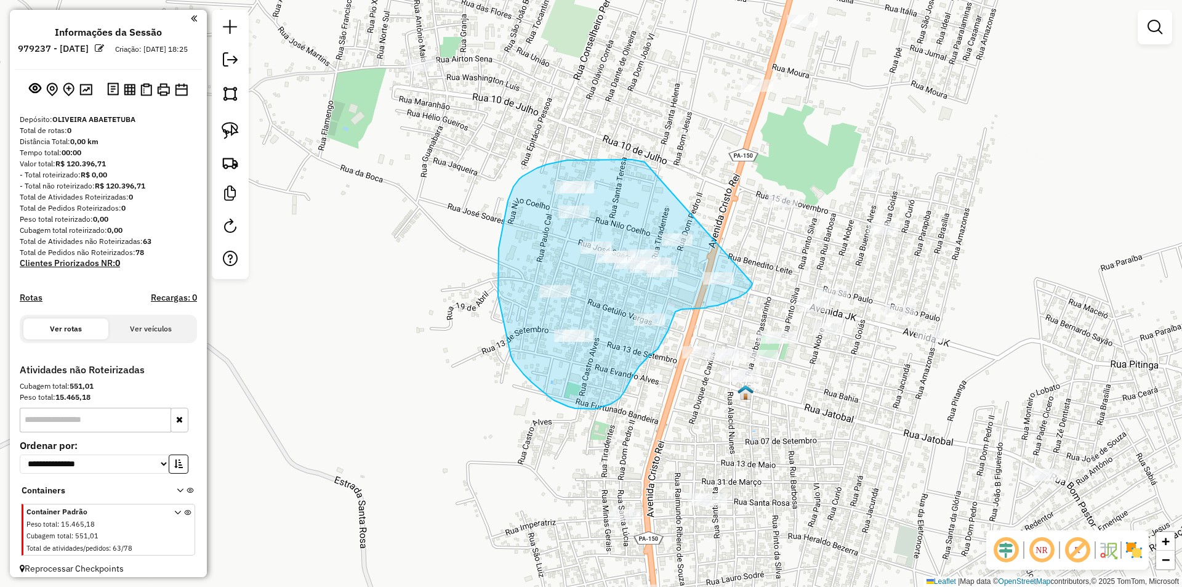
drag, startPoint x: 639, startPoint y: 161, endPoint x: 753, endPoint y: 283, distance: 166.9
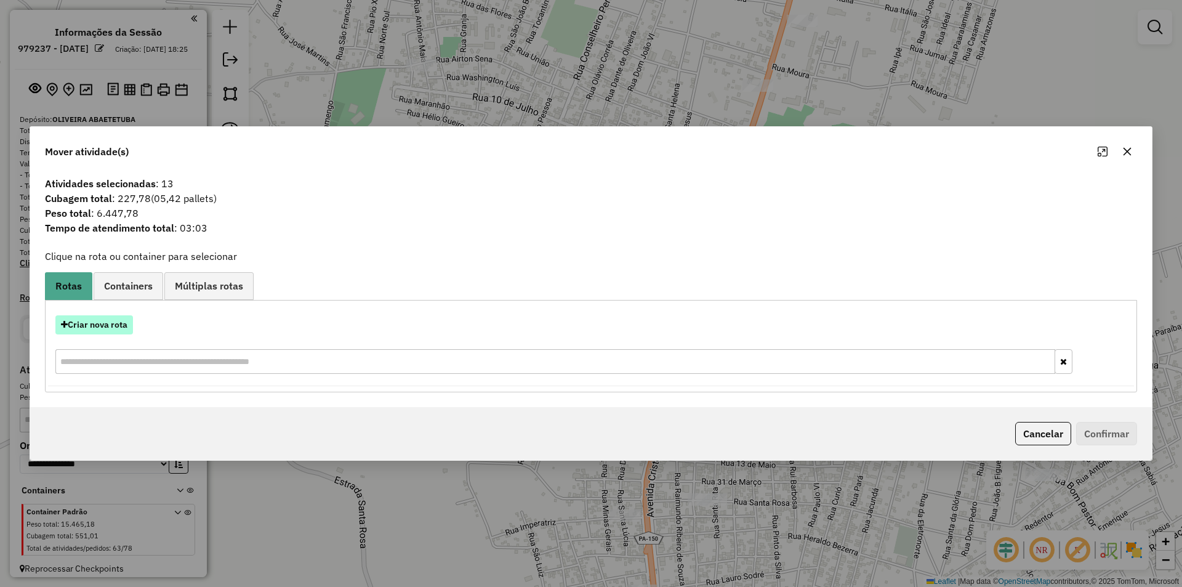
click at [105, 328] on button "Criar nova rota" at bounding box center [94, 324] width 78 height 19
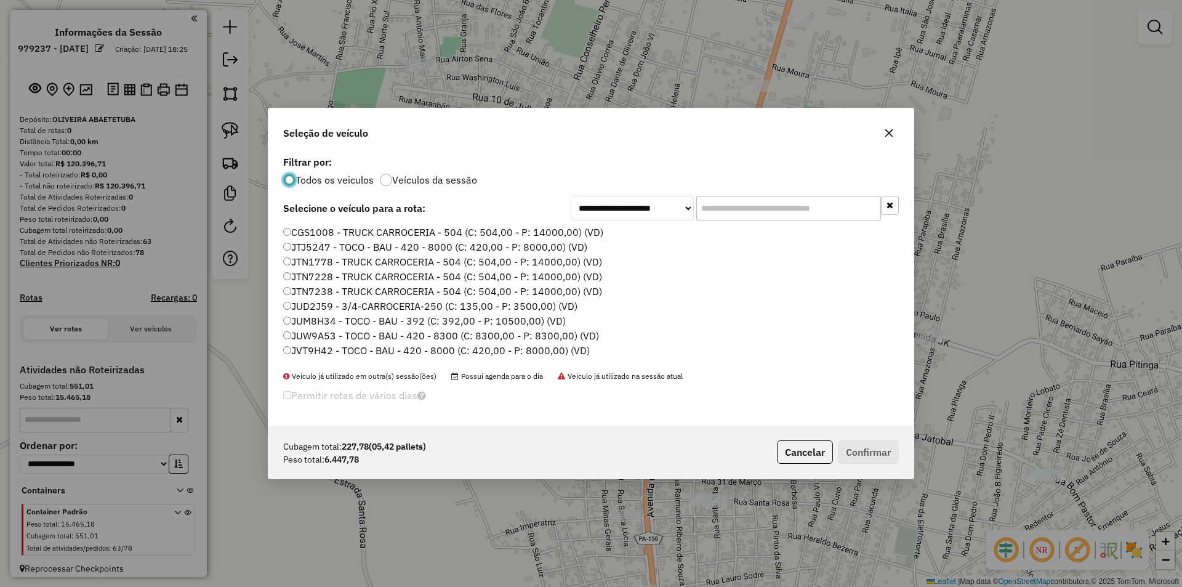
scroll to position [123, 0]
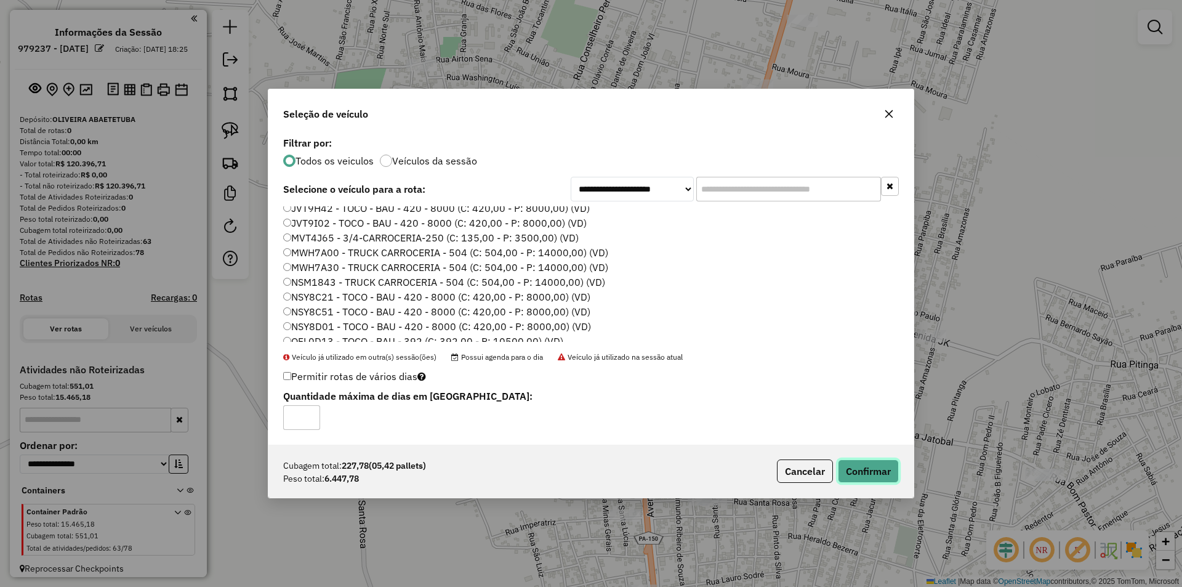
click at [870, 472] on button "Confirmar" at bounding box center [868, 470] width 61 height 23
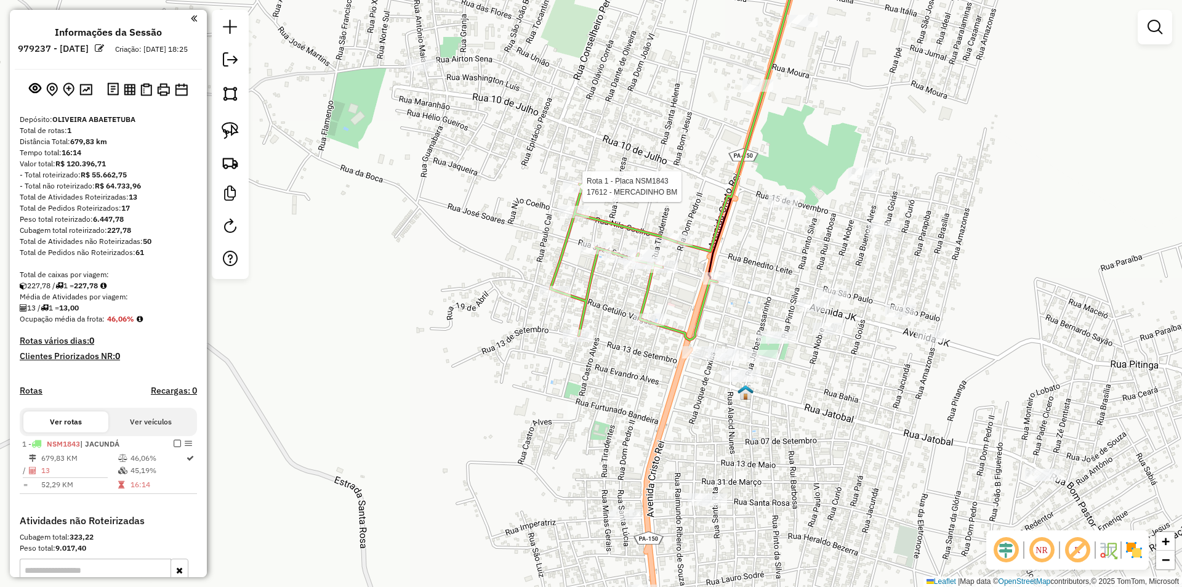
select select "**********"
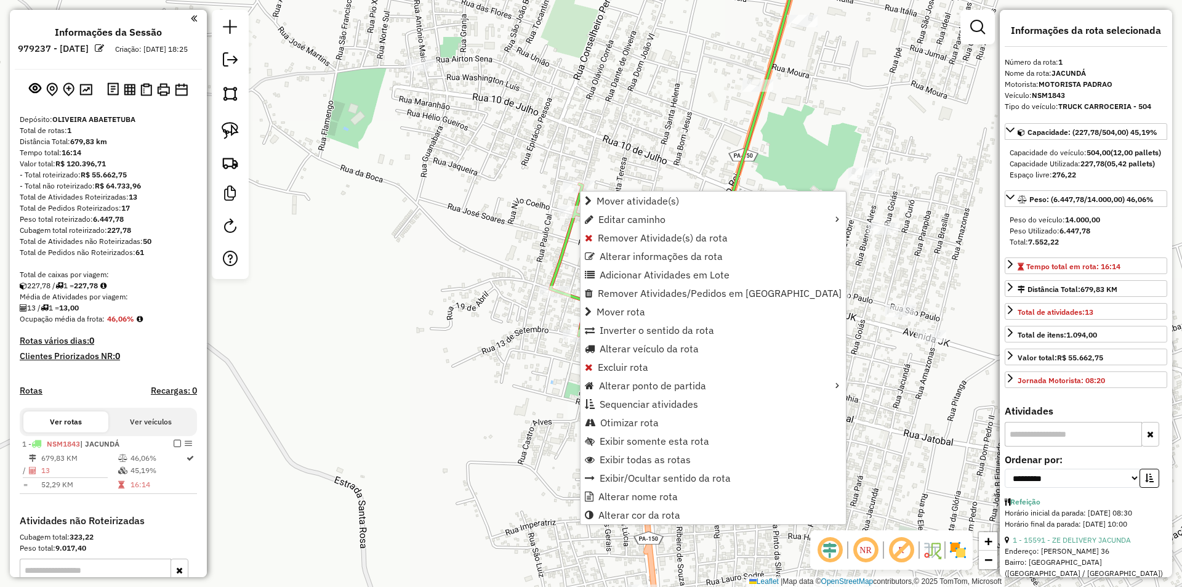
scroll to position [170, 0]
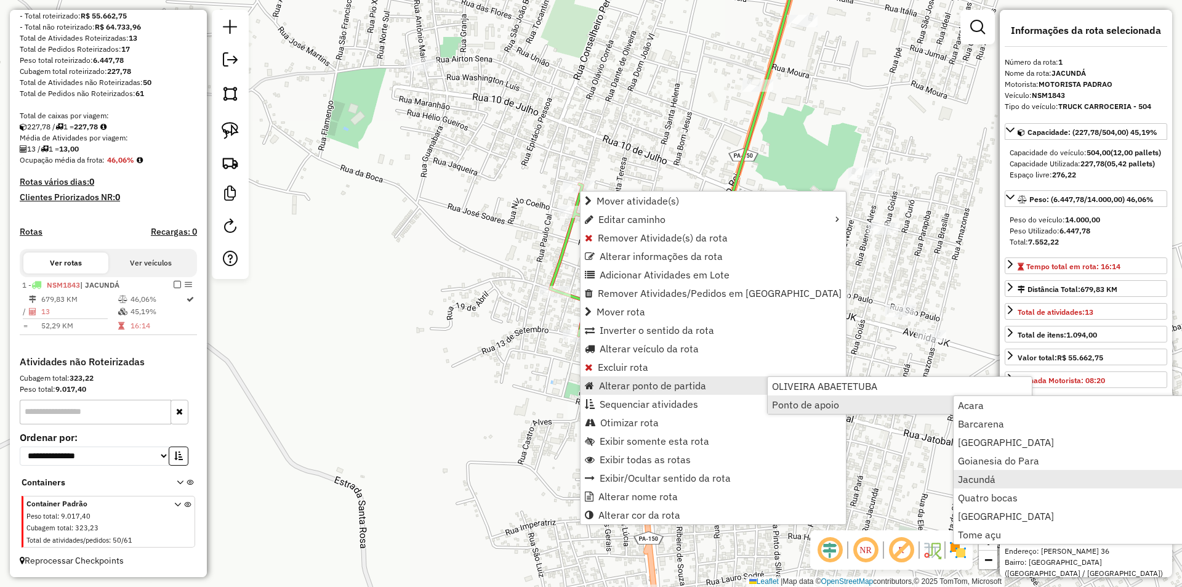
click at [975, 479] on span "Jacundá" at bounding box center [977, 479] width 38 height 10
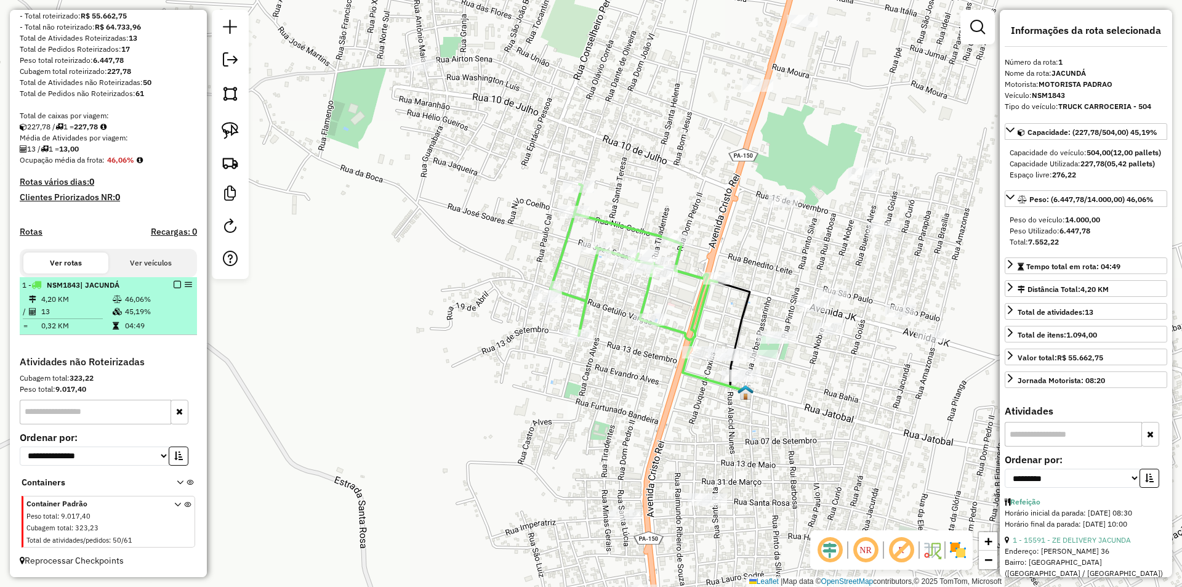
click at [174, 285] on em at bounding box center [177, 284] width 7 height 7
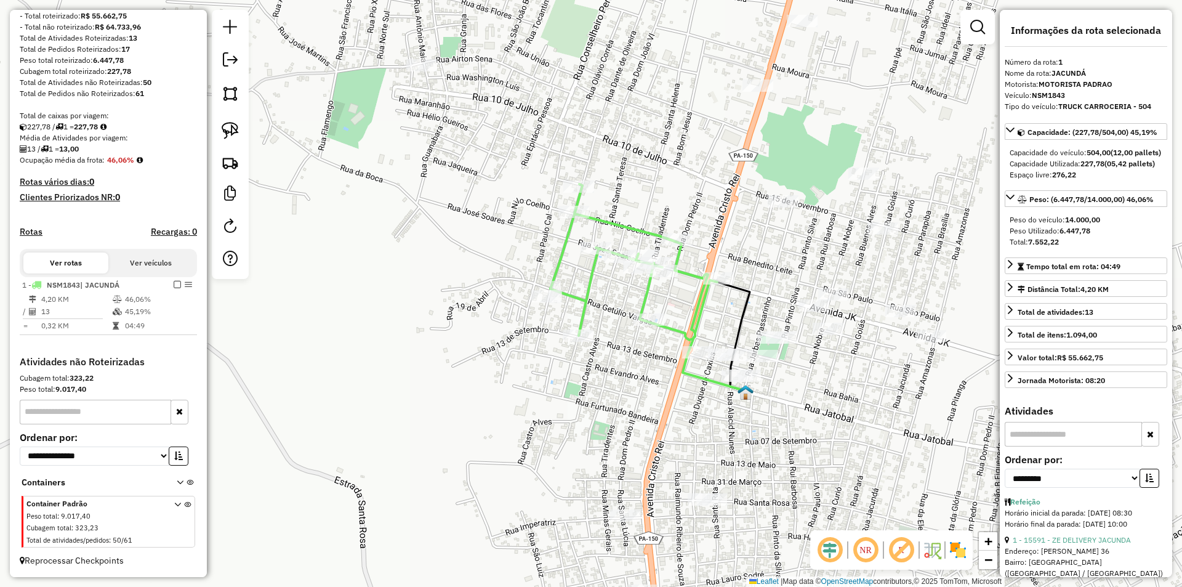
scroll to position [129, 0]
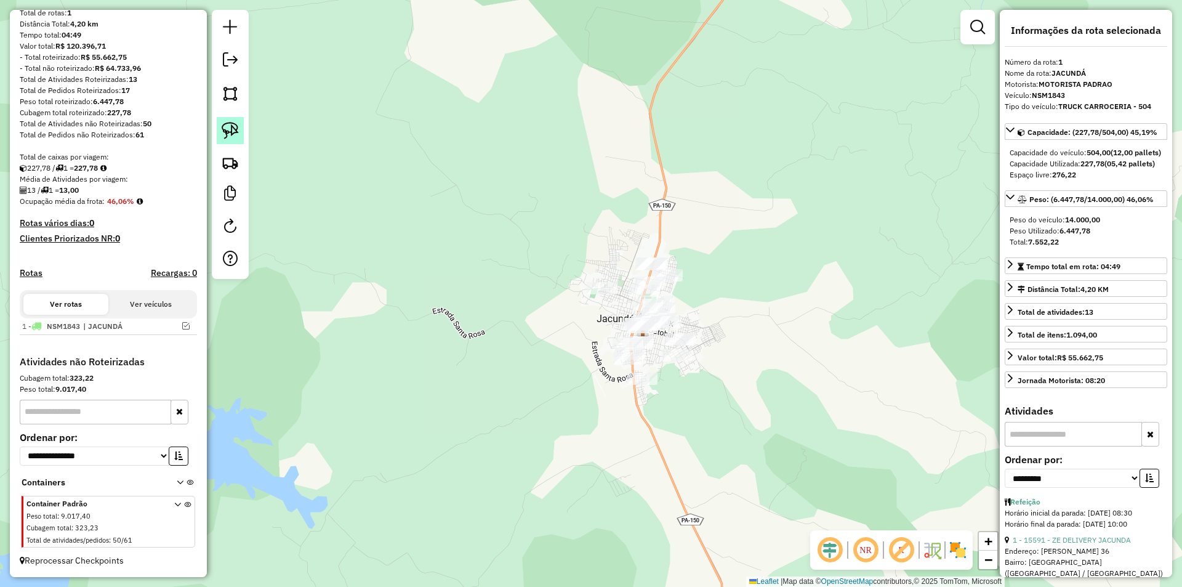
click at [228, 129] on img at bounding box center [230, 130] width 17 height 17
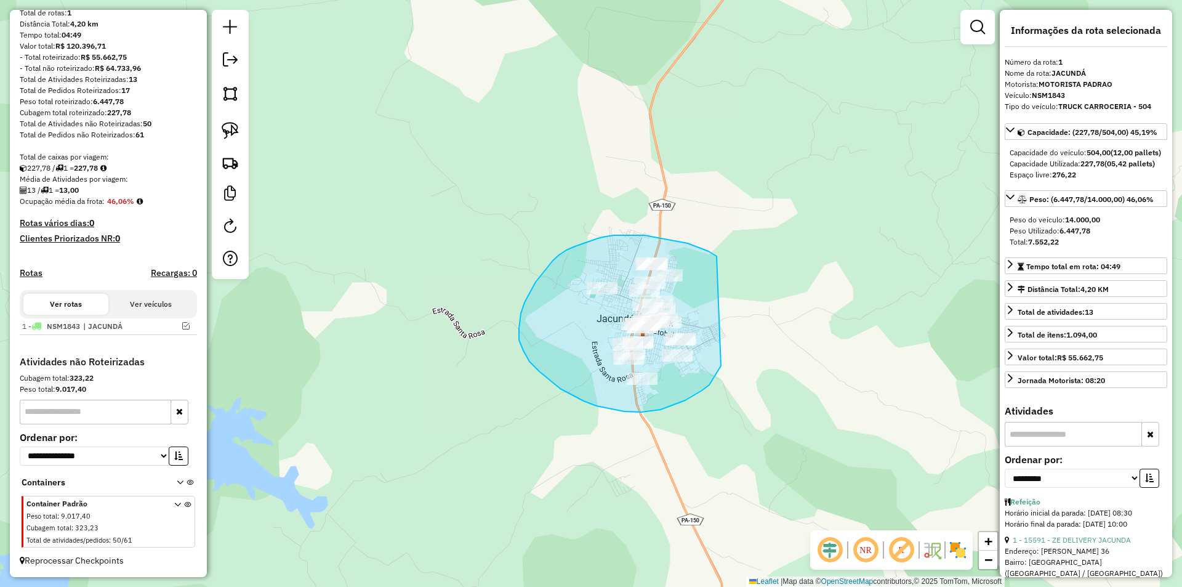
drag, startPoint x: 709, startPoint y: 251, endPoint x: 721, endPoint y: 366, distance: 115.2
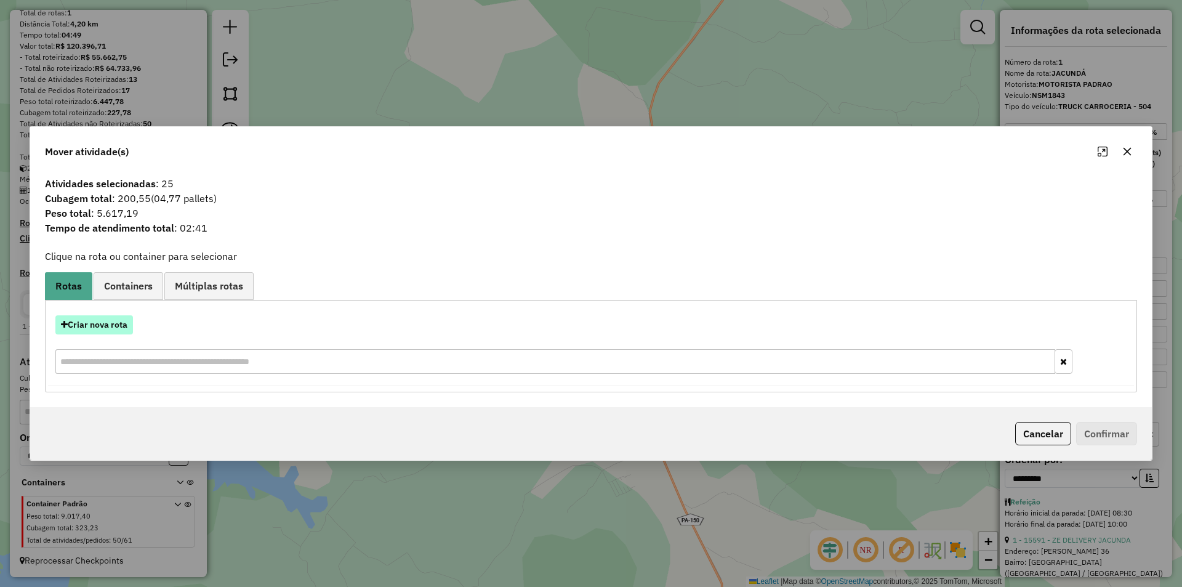
click at [94, 323] on button "Criar nova rota" at bounding box center [94, 324] width 78 height 19
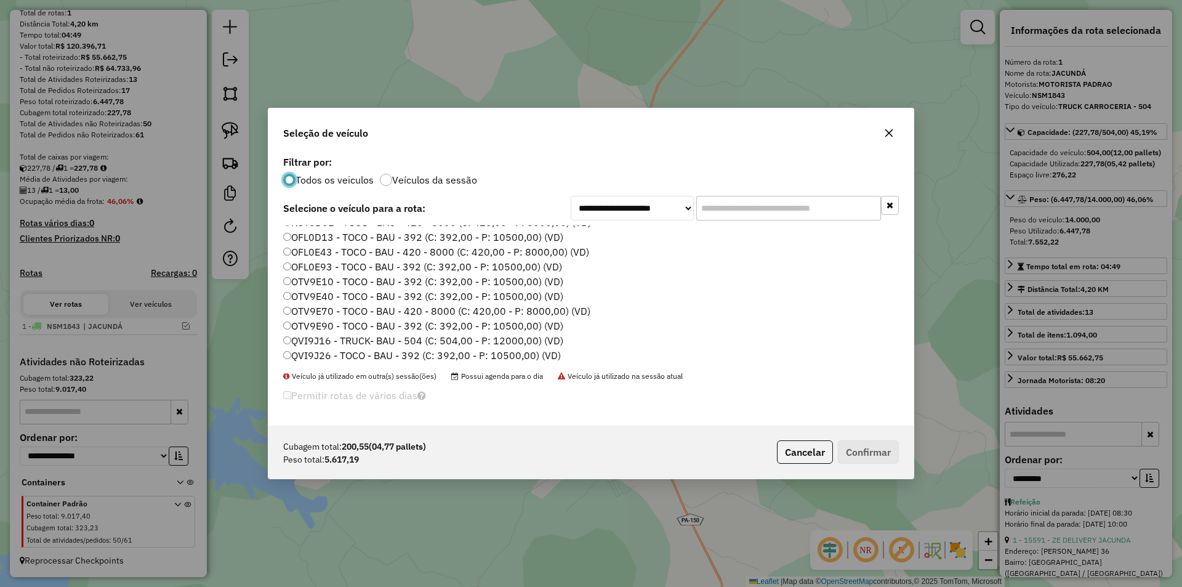
scroll to position [370, 0]
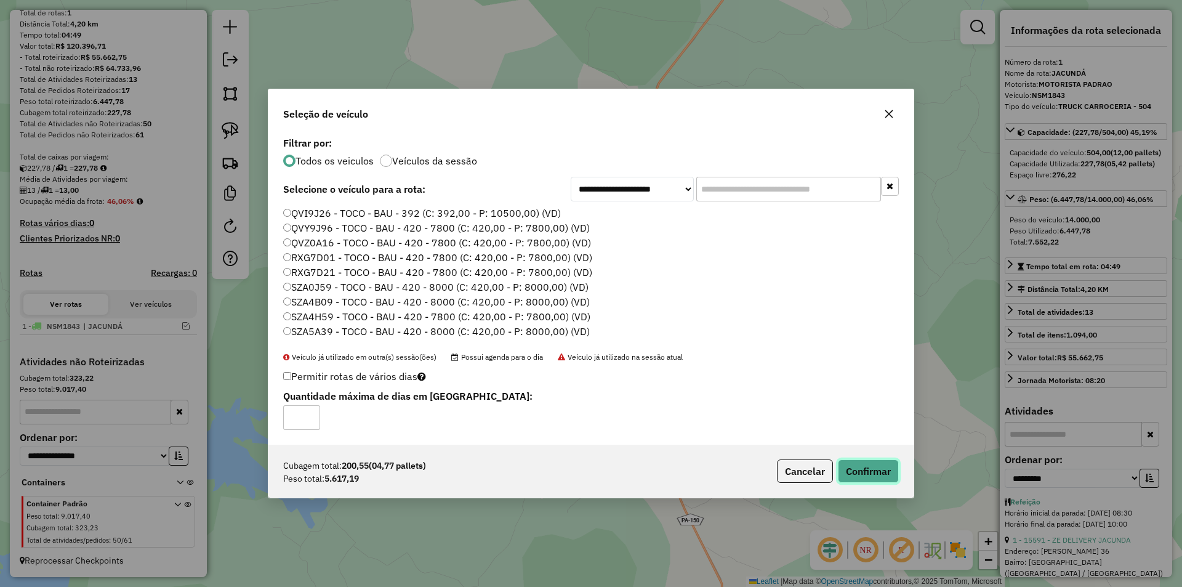
click at [861, 474] on button "Confirmar" at bounding box center [868, 470] width 61 height 23
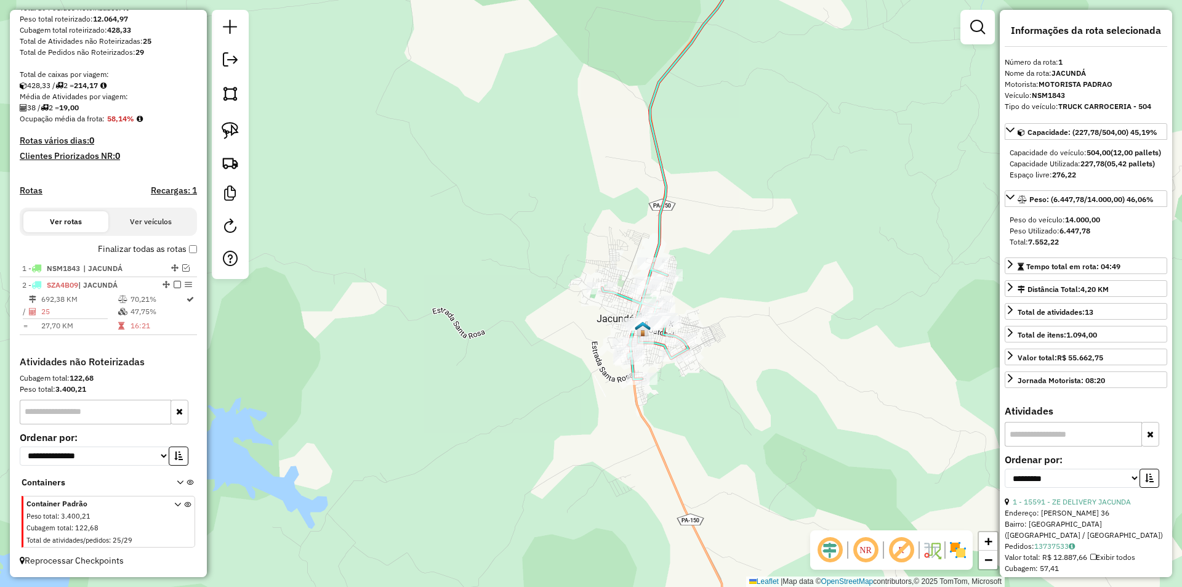
scroll to position [170, 0]
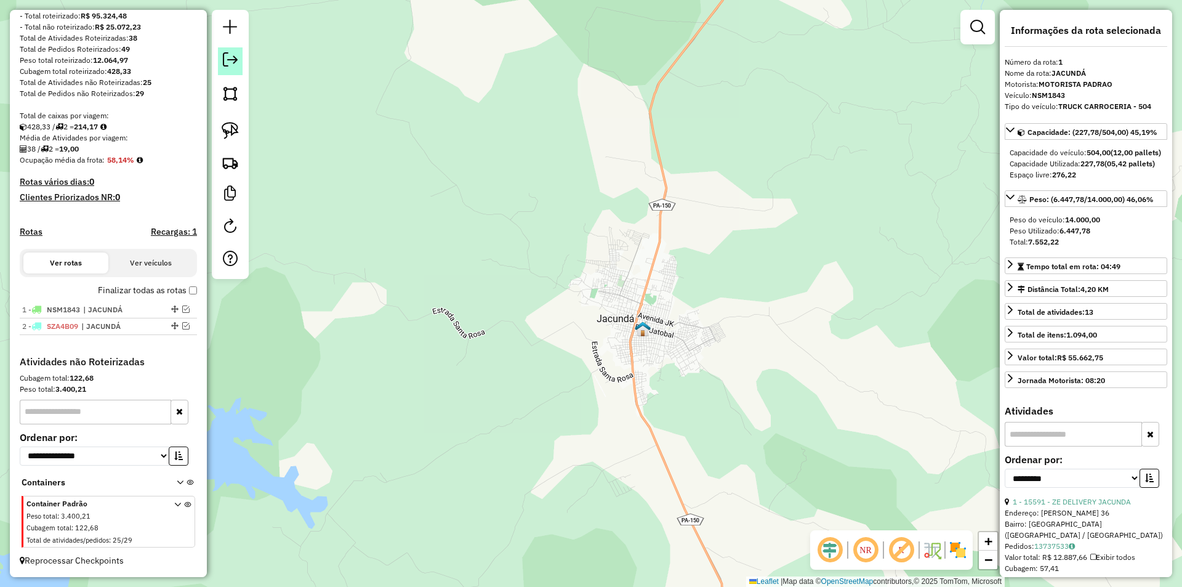
click at [230, 60] on em at bounding box center [230, 59] width 15 height 15
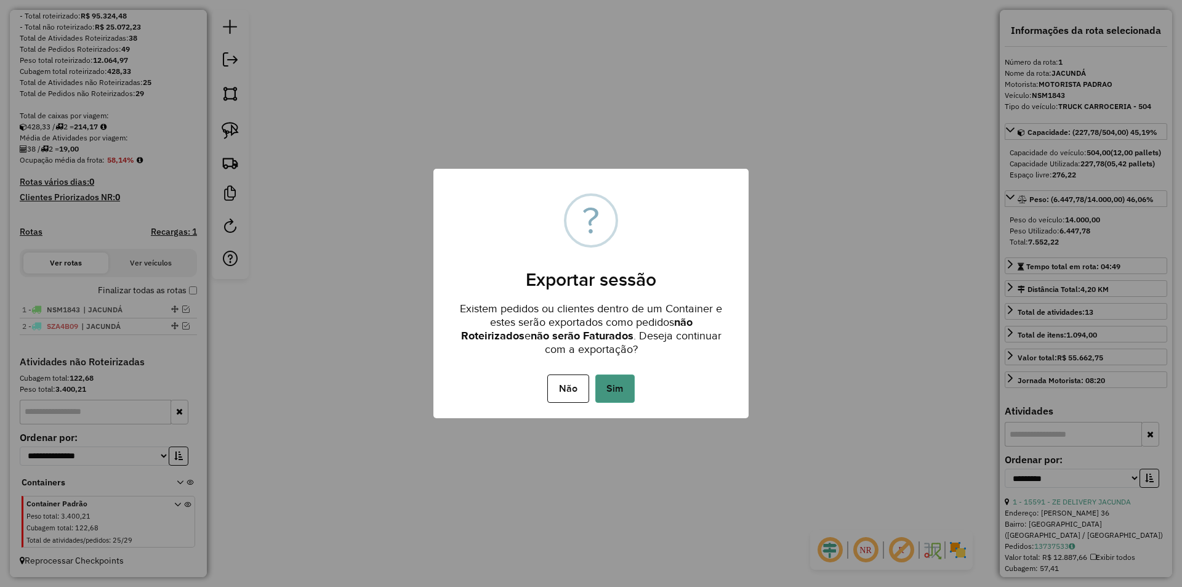
click at [618, 381] on button "Sim" at bounding box center [615, 388] width 39 height 28
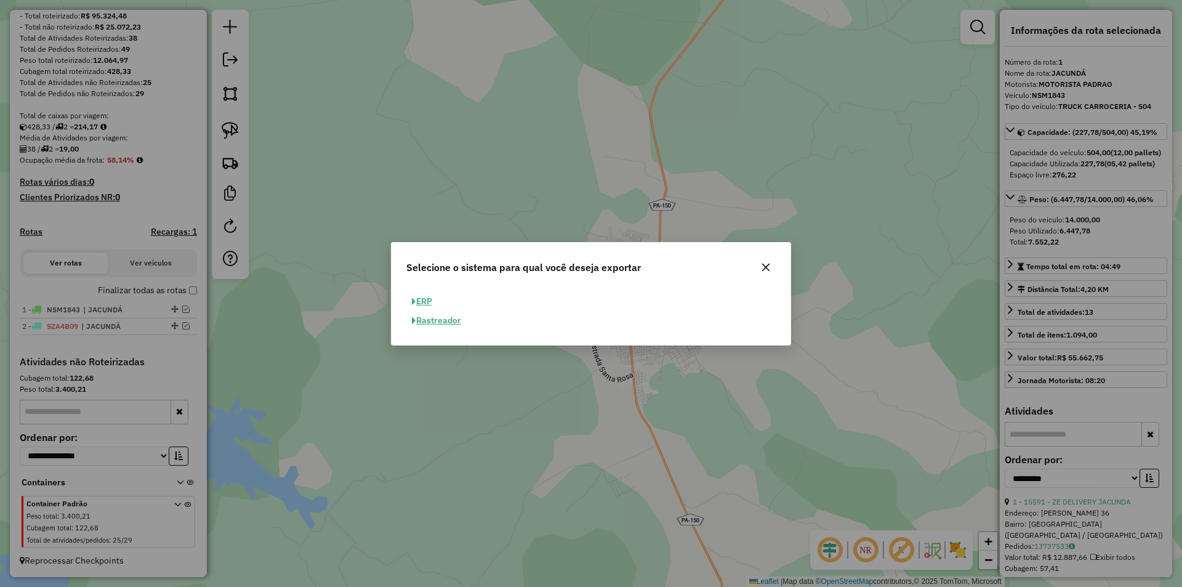
click at [427, 297] on button "ERP" at bounding box center [421, 301] width 31 height 19
select select "**"
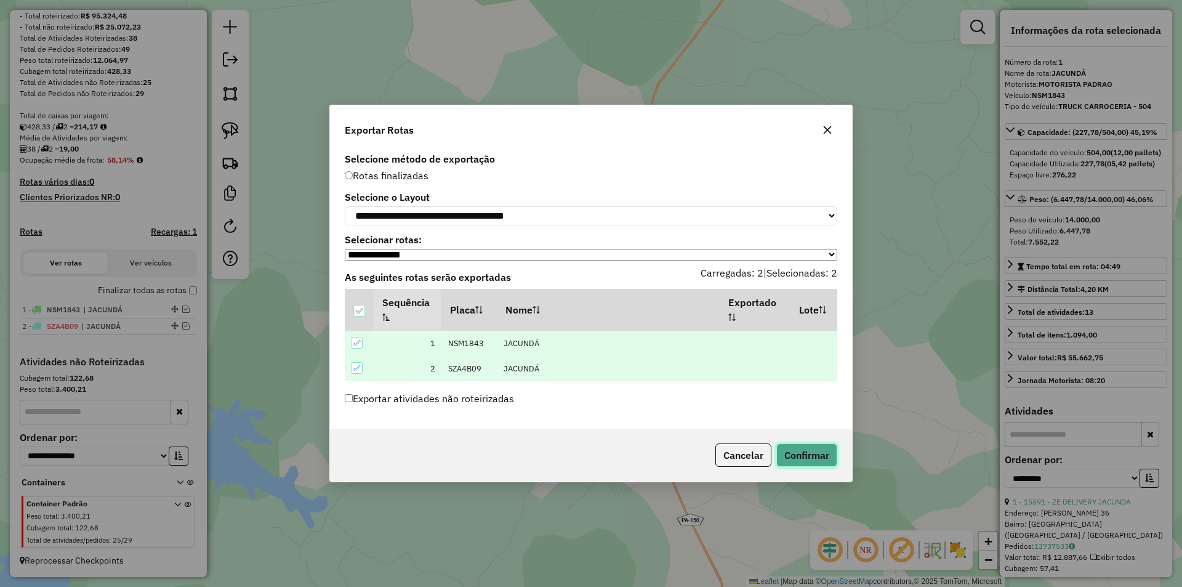
click at [807, 458] on button "Confirmar" at bounding box center [807, 454] width 61 height 23
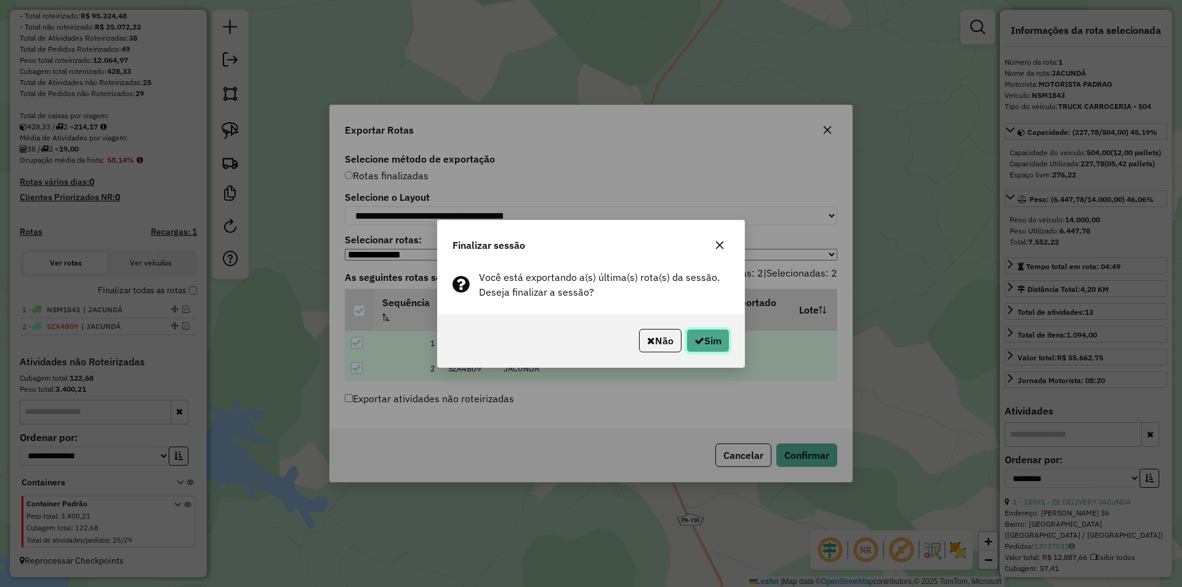
click at [714, 344] on button "Sim" at bounding box center [708, 340] width 43 height 23
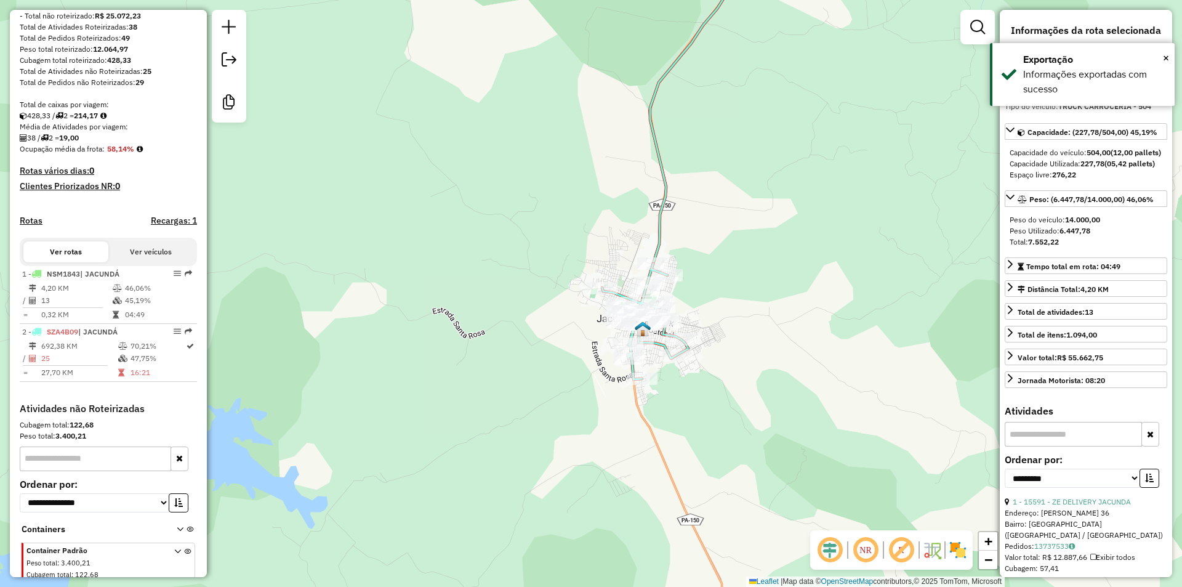
scroll to position [233, 0]
